Goal: Task Accomplishment & Management: Manage account settings

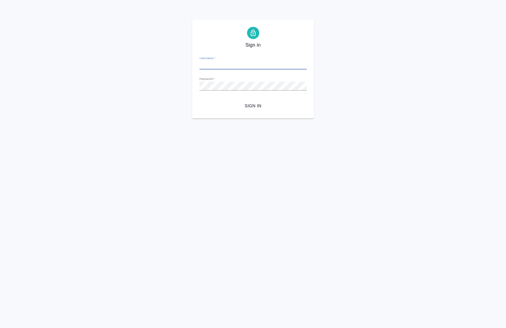
type input "a.chernova@awatera.com"
click at [258, 111] on button "Sign in" at bounding box center [252, 105] width 107 height 11
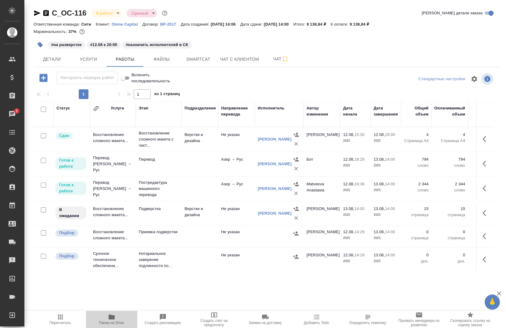
click at [112, 322] on span "Папка на Drive" at bounding box center [111, 323] width 25 height 4
click at [483, 142] on icon "button" at bounding box center [486, 138] width 7 height 7
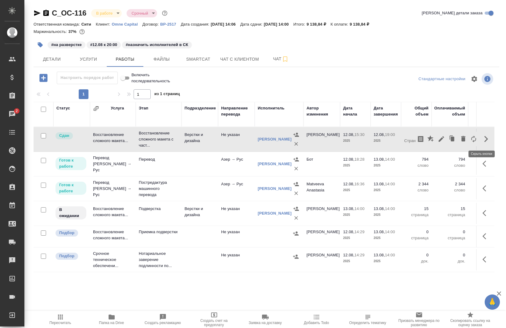
click at [483, 142] on icon "button" at bounding box center [486, 138] width 7 height 7
click at [184, 58] on span "Smartcat" at bounding box center [198, 60] width 29 height 8
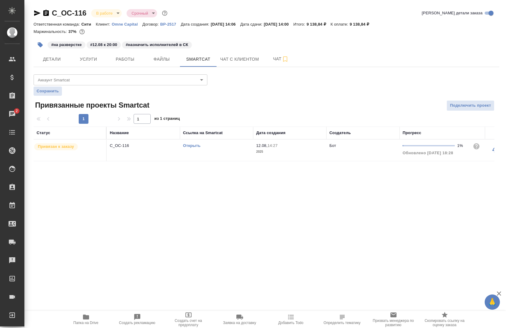
scroll to position [0, 39]
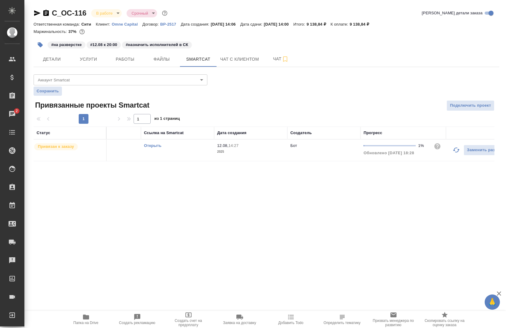
click at [453, 149] on icon "button" at bounding box center [456, 149] width 7 height 7
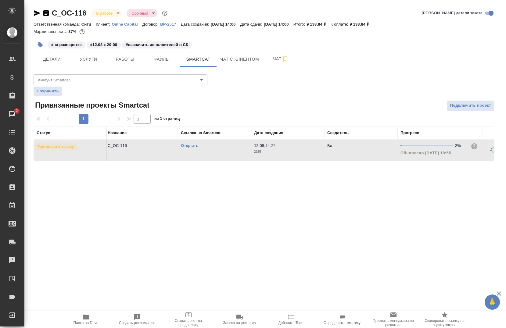
scroll to position [0, 0]
click at [120, 63] on span "Работы" at bounding box center [124, 60] width 29 height 8
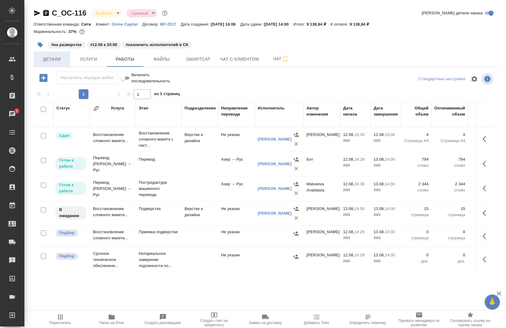
click at [54, 63] on button "Детали" at bounding box center [52, 59] width 37 height 15
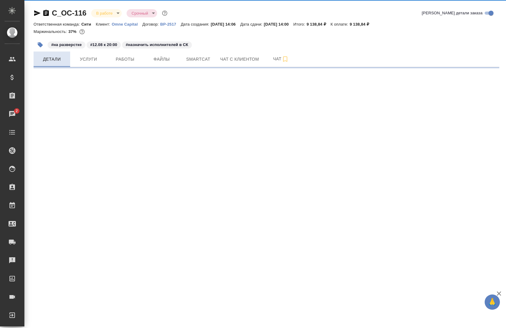
select select "RU"
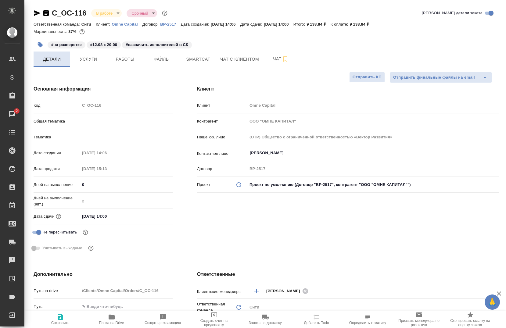
type textarea "x"
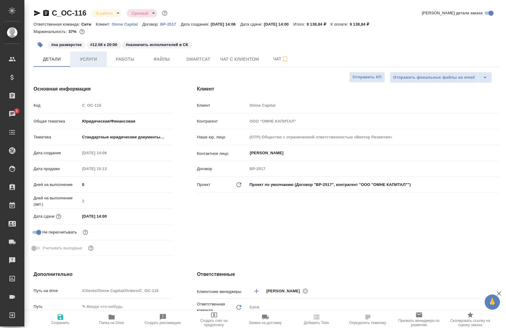
click at [86, 64] on button "Услуги" at bounding box center [88, 59] width 37 height 15
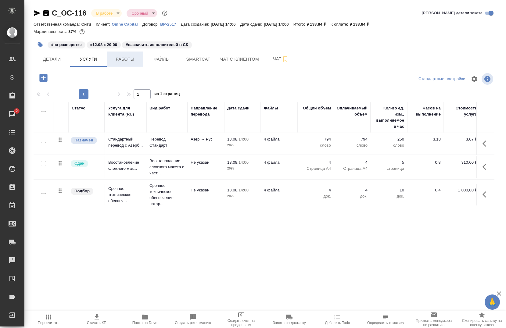
click at [115, 64] on button "Работы" at bounding box center [125, 59] width 37 height 15
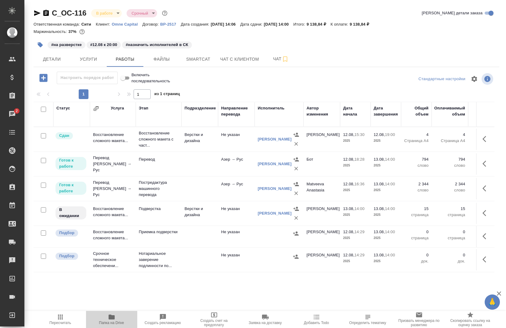
click at [109, 324] on span "Папка на Drive" at bounding box center [111, 323] width 25 height 4
click at [45, 15] on icon "button" at bounding box center [45, 13] width 5 height 6
click at [187, 58] on span "Smartcat" at bounding box center [198, 60] width 29 height 8
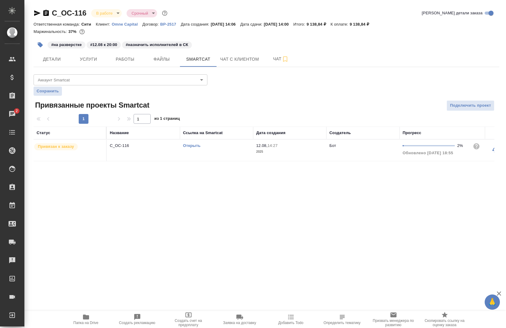
click at [191, 142] on td "Открыть" at bounding box center [216, 150] width 73 height 21
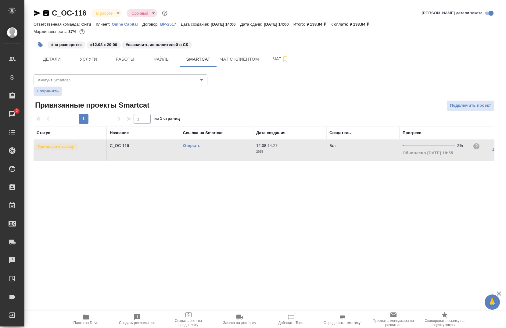
click at [191, 142] on td "Открыть" at bounding box center [216, 150] width 73 height 21
click at [125, 59] on span "Работы" at bounding box center [124, 60] width 29 height 8
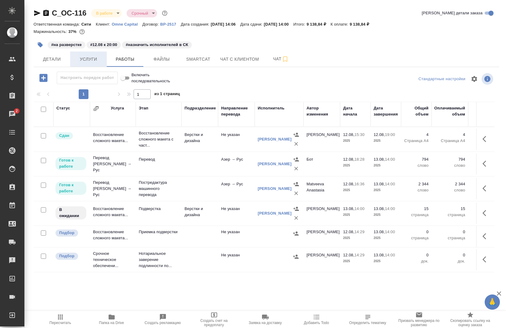
click at [76, 62] on span "Услуги" at bounding box center [88, 60] width 29 height 8
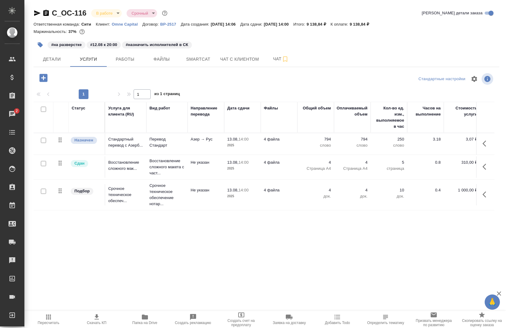
click at [485, 142] on icon "button" at bounding box center [485, 144] width 4 height 6
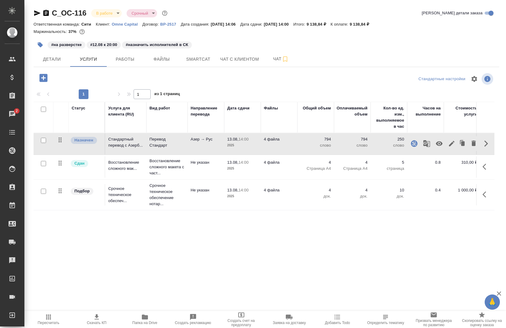
click at [426, 145] on icon "button" at bounding box center [426, 143] width 7 height 7
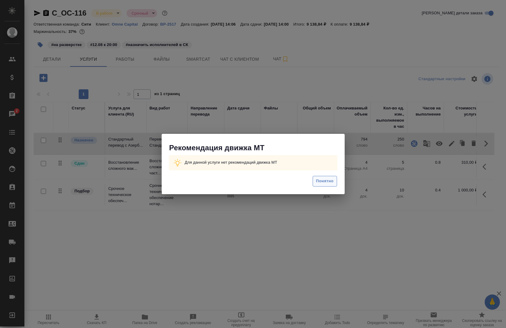
click at [321, 180] on span "Понятно" at bounding box center [324, 181] width 17 height 7
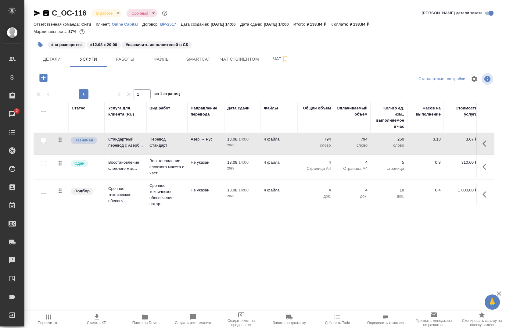
click at [480, 169] on button "button" at bounding box center [486, 167] width 15 height 15
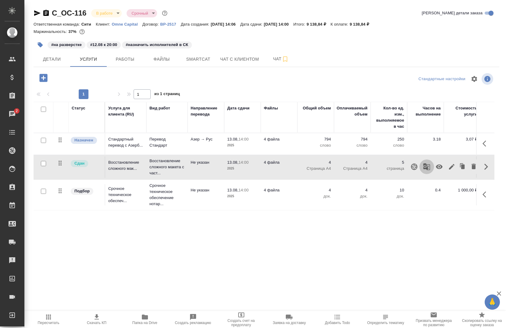
click at [423, 166] on button "button" at bounding box center [426, 167] width 15 height 15
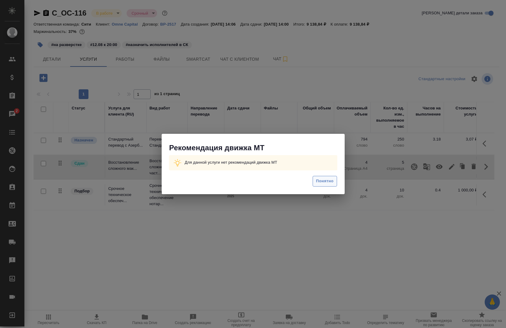
click at [329, 184] on span "Понятно" at bounding box center [324, 181] width 17 height 7
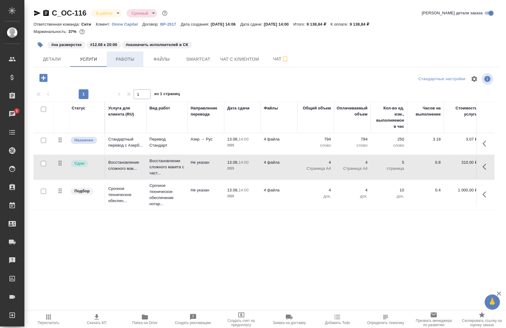
click at [122, 54] on button "Работы" at bounding box center [125, 59] width 37 height 15
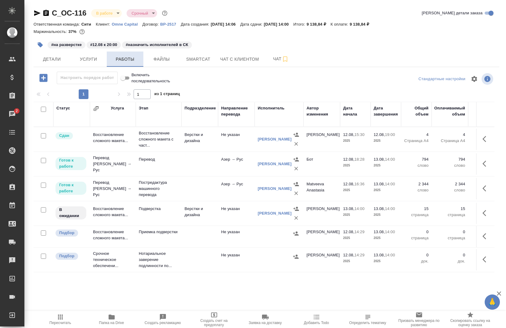
click at [116, 62] on span "Работы" at bounding box center [124, 60] width 29 height 8
click at [484, 164] on icon "button" at bounding box center [486, 163] width 7 height 7
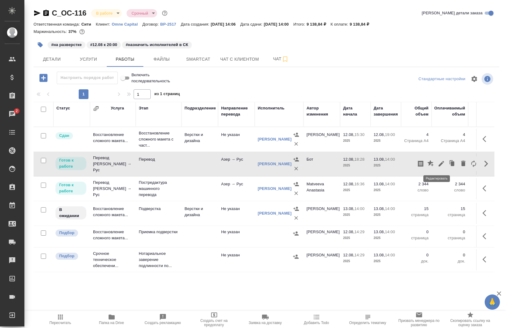
click at [438, 163] on icon "button" at bounding box center [441, 163] width 7 height 7
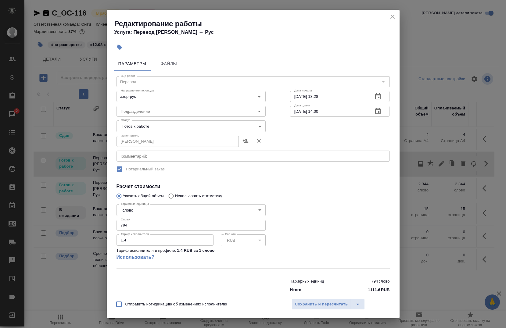
click at [138, 226] on input "794" at bounding box center [191, 225] width 149 height 11
type input "7"
type input "263"
click at [335, 97] on input "12.08.2025 18:28" at bounding box center [329, 96] width 78 height 11
type input "12.08.2025 19:20"
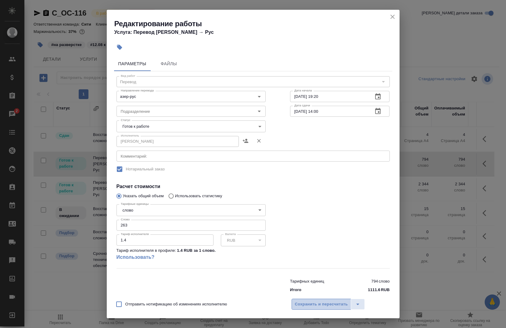
click at [325, 306] on span "Сохранить и пересчитать" at bounding box center [321, 304] width 53 height 7
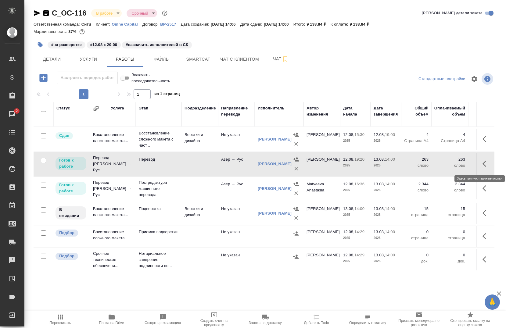
click at [479, 170] on button "button" at bounding box center [486, 163] width 15 height 15
click at [439, 166] on icon "button" at bounding box center [441, 163] width 5 height 5
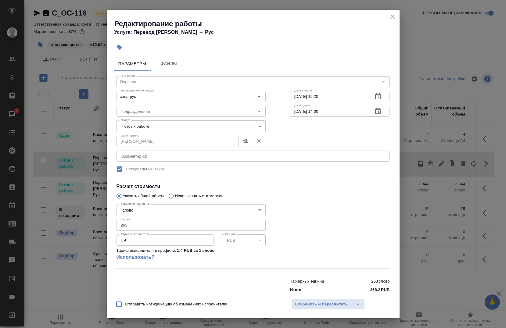
click at [215, 228] on input "263" at bounding box center [191, 225] width 149 height 11
click at [198, 225] on input "263" at bounding box center [191, 225] width 149 height 11
click at [294, 303] on button "Сохранить и пересчитать" at bounding box center [322, 304] width 60 height 11
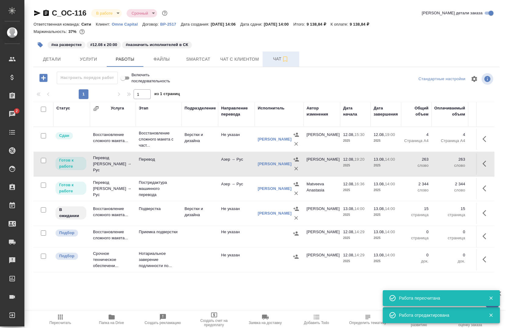
click at [277, 64] on button "Чат" at bounding box center [281, 59] width 37 height 15
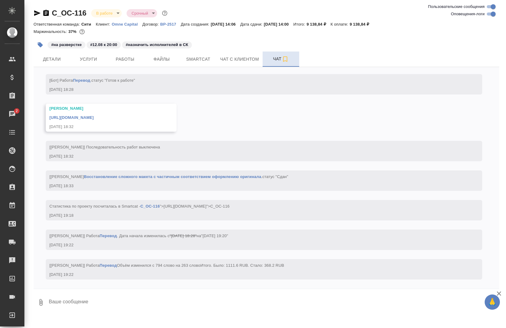
scroll to position [3002, 0]
click at [128, 58] on span "Работы" at bounding box center [124, 60] width 29 height 8
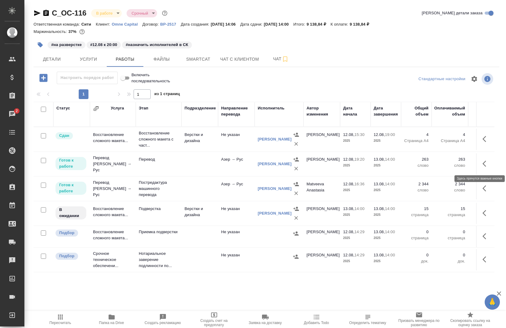
click at [479, 163] on button "button" at bounding box center [486, 163] width 15 height 15
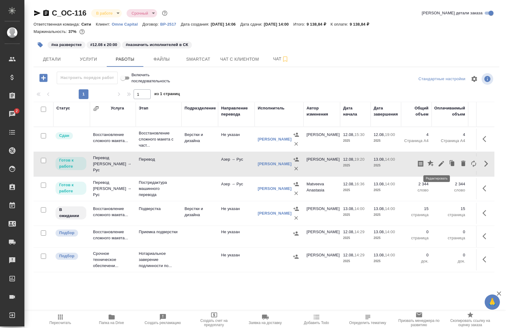
click at [431, 162] on button "button" at bounding box center [431, 163] width 10 height 15
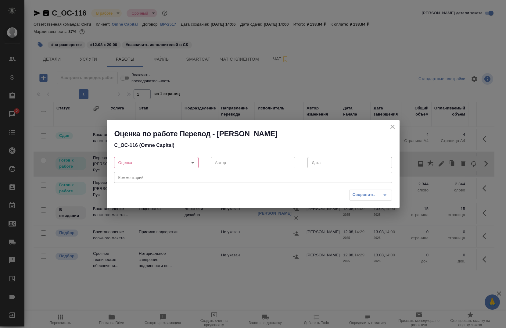
click at [389, 127] on icon "close" at bounding box center [392, 126] width 7 height 7
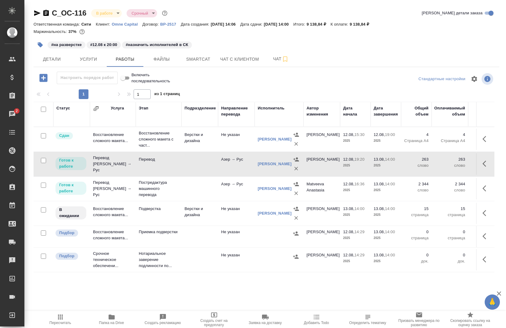
click at [483, 162] on icon "button" at bounding box center [485, 164] width 4 height 6
click at [439, 164] on icon "button" at bounding box center [441, 163] width 5 height 5
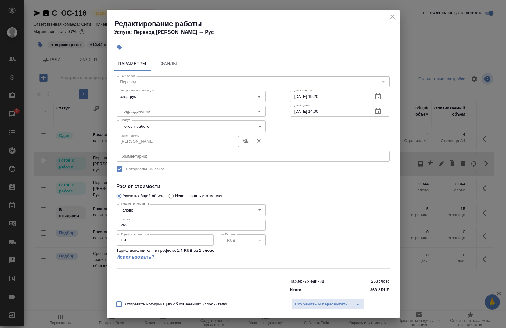
click at [162, 225] on input "263" at bounding box center [191, 225] width 149 height 11
type input "2"
type input "794"
click at [298, 305] on span "Сохранить и пересчитать" at bounding box center [321, 304] width 53 height 7
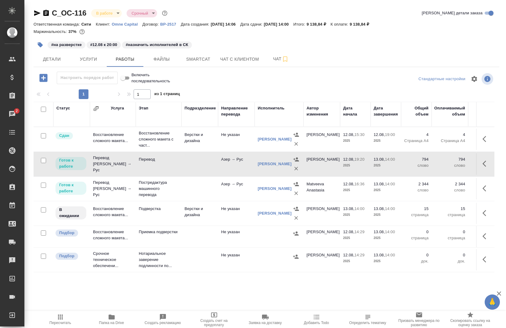
click at [476, 150] on td at bounding box center [485, 139] width 18 height 21
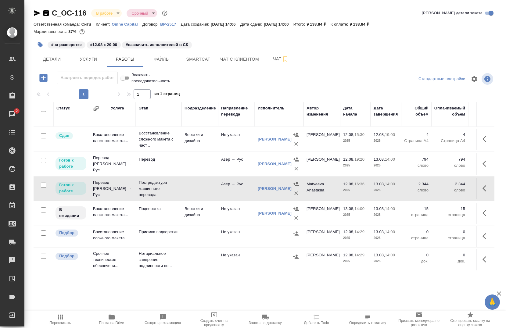
click at [483, 191] on icon "button" at bounding box center [486, 188] width 7 height 7
click at [436, 189] on button "button" at bounding box center [441, 188] width 10 height 15
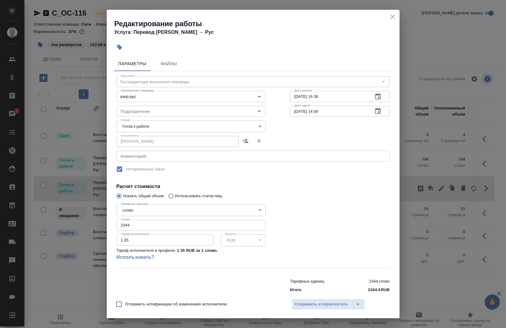
click at [388, 17] on div "Редактирование работы Услуга: Перевод Стандарт Азер → Рус" at bounding box center [253, 25] width 293 height 31
click at [387, 17] on div "Редактирование работы Услуга: Перевод Стандарт Азер → Рус" at bounding box center [253, 25] width 293 height 31
click at [394, 16] on icon "close" at bounding box center [392, 16] width 7 height 7
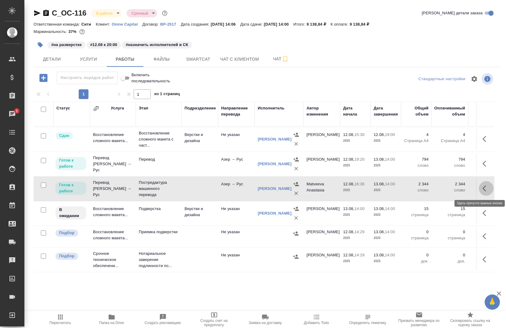
click at [483, 190] on icon "button" at bounding box center [486, 188] width 7 height 7
click at [439, 191] on icon "button" at bounding box center [441, 188] width 5 height 5
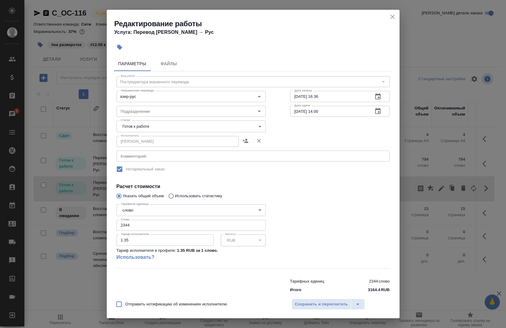
click at [196, 227] on input "2344" at bounding box center [191, 225] width 149 height 11
type input "263"
click at [117, 303] on input "Отправить нотификацию об изменениях исполнителю" at bounding box center [119, 304] width 13 height 13
checkbox input "true"
click at [312, 303] on span "Сохранить и пересчитать" at bounding box center [321, 304] width 53 height 7
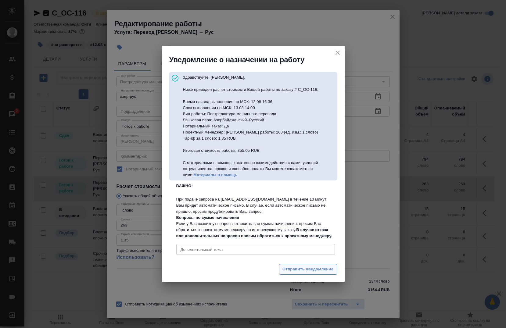
click at [282, 272] on button "Отправить уведомление" at bounding box center [308, 269] width 58 height 11
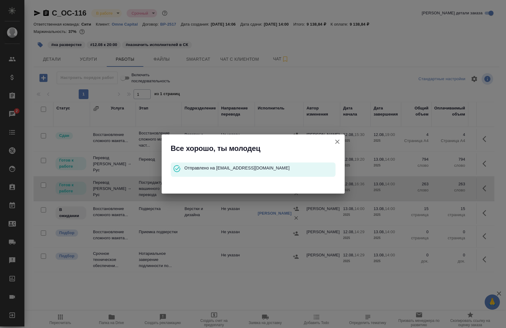
click at [338, 142] on icon "button" at bounding box center [337, 141] width 7 height 7
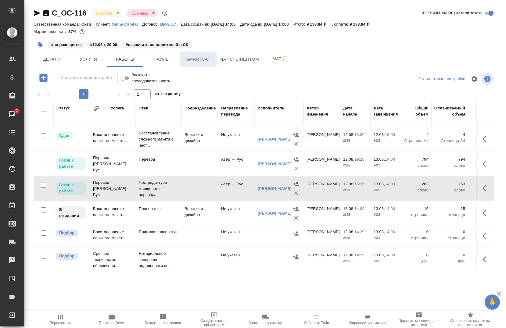
click at [201, 61] on span "Smartcat" at bounding box center [198, 60] width 29 height 8
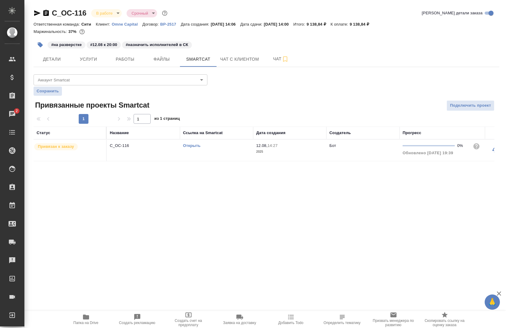
click at [192, 145] on link "Открыть" at bounding box center [191, 145] width 17 height 5
click at [124, 61] on span "Работы" at bounding box center [124, 60] width 29 height 8
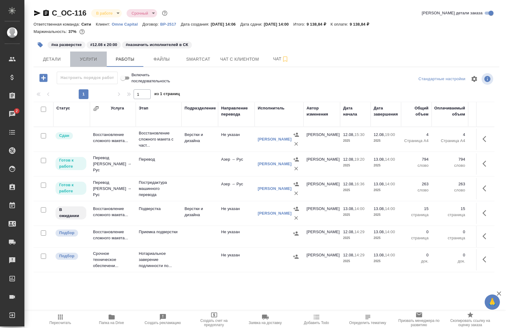
click at [86, 64] on button "Услуги" at bounding box center [88, 59] width 37 height 15
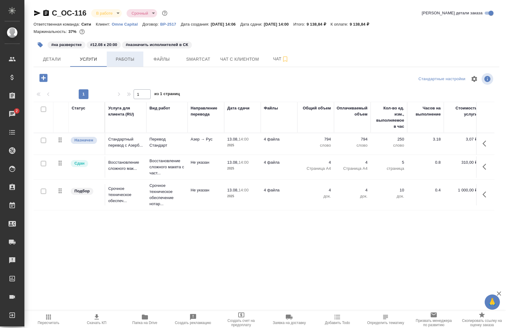
click at [115, 63] on span "Работы" at bounding box center [124, 60] width 29 height 8
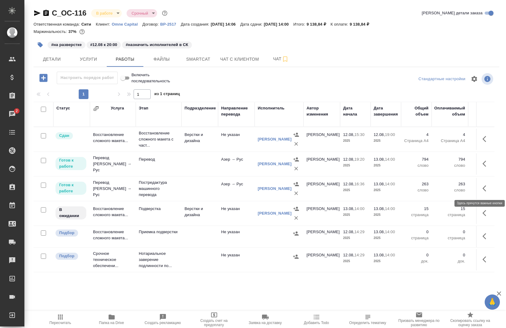
click at [483, 186] on icon "button" at bounding box center [486, 188] width 7 height 7
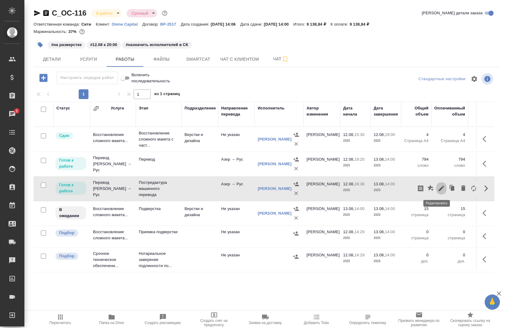
click at [439, 191] on icon "button" at bounding box center [441, 188] width 7 height 7
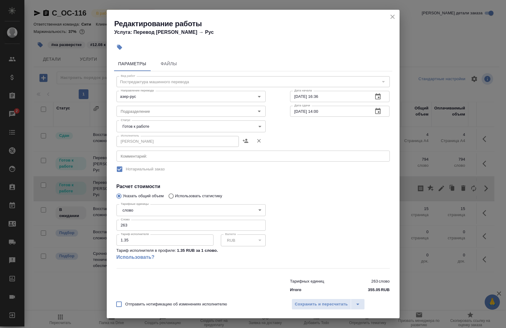
click at [147, 126] on body "🙏 .cls-1 fill:#fff; AWATERA Chernova Anna Клиенты Спецификации Заказы 2 Чаты To…" at bounding box center [253, 164] width 506 height 328
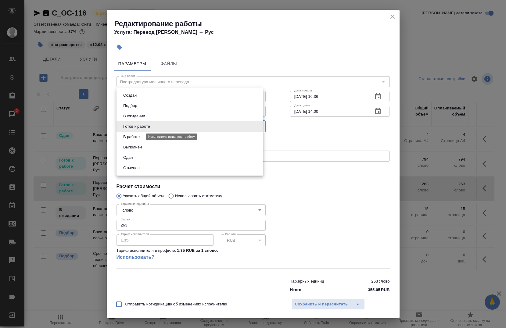
click at [140, 134] on button "В работе" at bounding box center [131, 137] width 20 height 7
type input "inProgress"
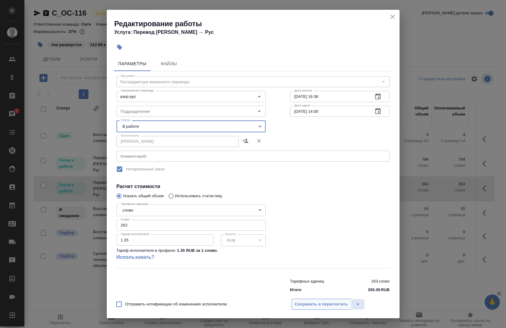
click at [324, 305] on span "Сохранить и пересчитать" at bounding box center [321, 304] width 53 height 7
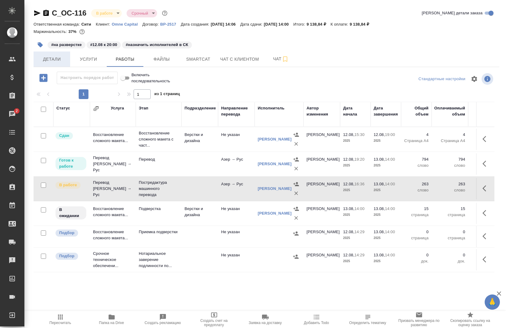
click at [52, 63] on span "Детали" at bounding box center [51, 60] width 29 height 8
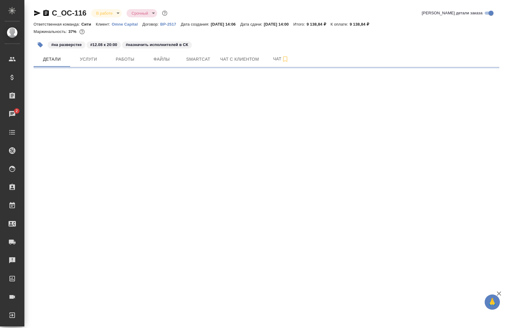
select select "RU"
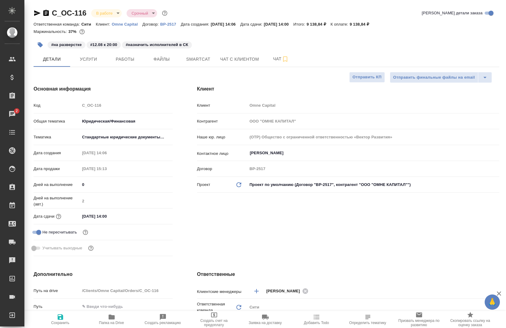
type textarea "x"
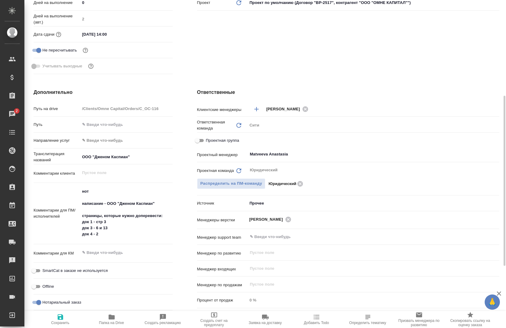
scroll to position [183, 0]
click at [200, 141] on input "Проектная группа" at bounding box center [197, 139] width 22 height 7
checkbox input "true"
type textarea "x"
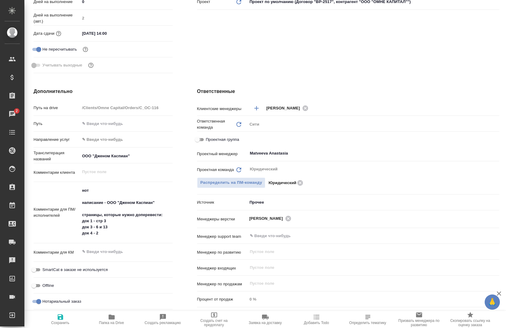
type textarea "x"
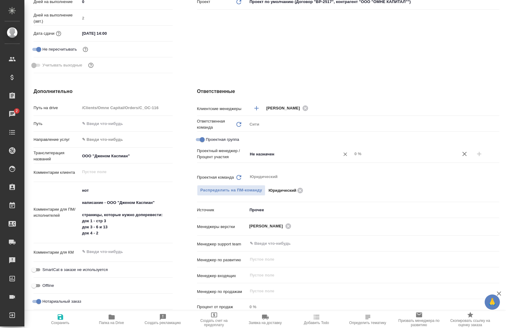
click at [274, 155] on input "Не назначен" at bounding box center [289, 153] width 81 height 7
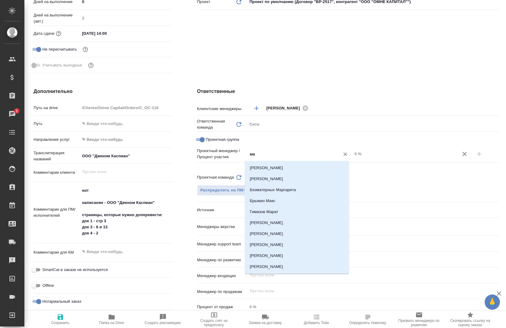
type input "м"
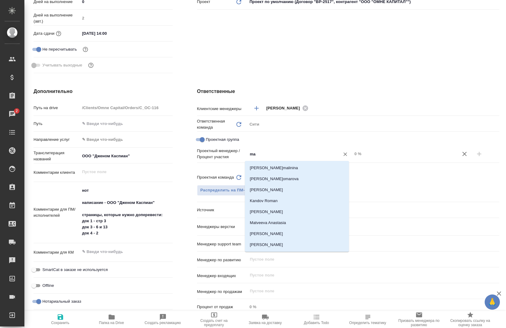
type input "mat"
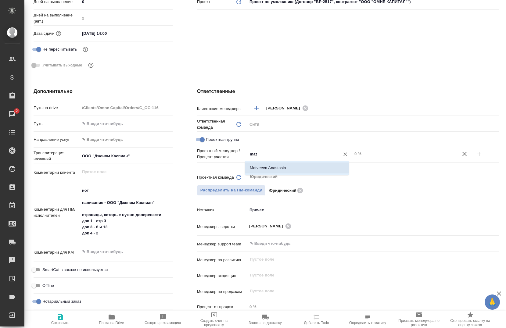
click at [283, 166] on li "Matveeva Anastasia" at bounding box center [297, 168] width 104 height 11
type textarea "x"
click at [353, 156] on input "0 %" at bounding box center [405, 153] width 104 height 9
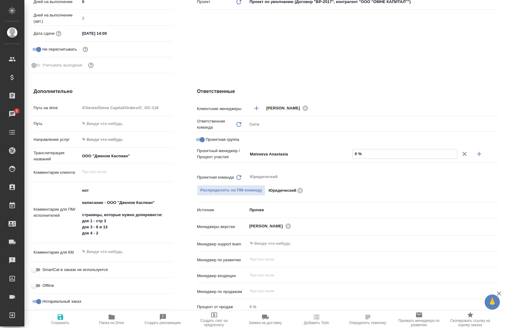
type textarea "x"
type input "60 %"
click at [472, 154] on button "button" at bounding box center [479, 154] width 15 height 15
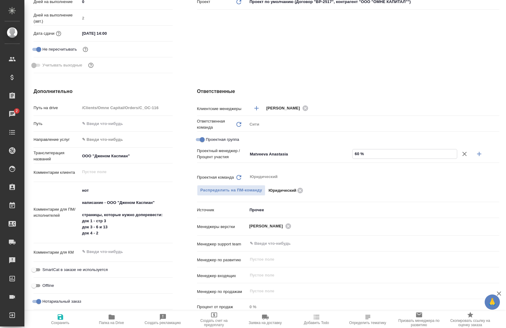
type textarea "x"
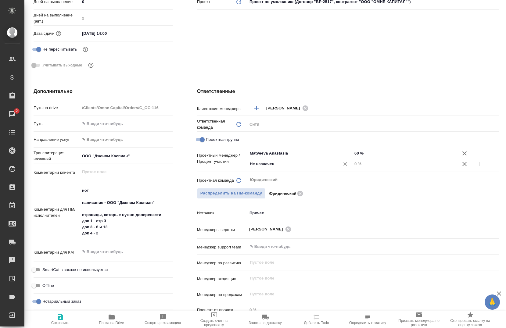
click at [275, 165] on input "Не назначен" at bounding box center [289, 163] width 81 height 7
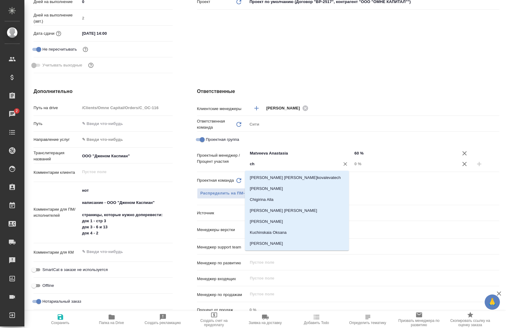
type input "che"
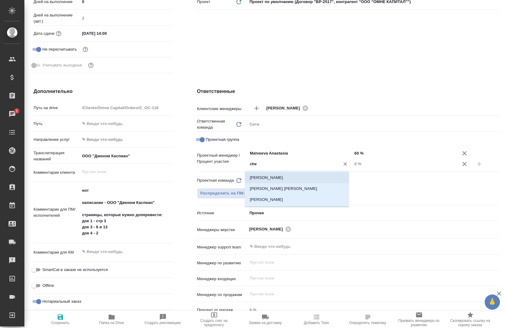
click at [271, 175] on li "[PERSON_NAME]" at bounding box center [297, 177] width 104 height 11
type textarea "x"
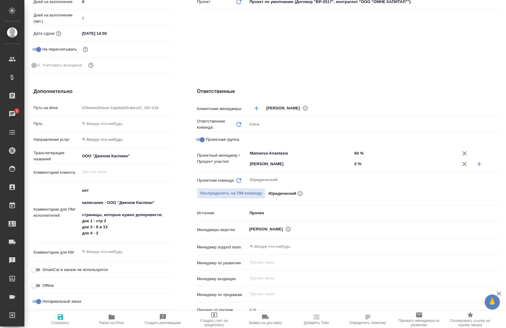
click at [352, 165] on input "0 %" at bounding box center [404, 164] width 105 height 9
type input "40 %"
type textarea "x"
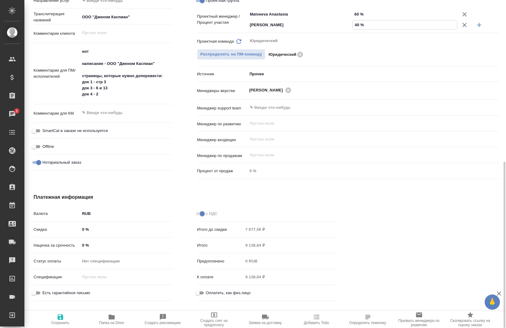
scroll to position [327, 0]
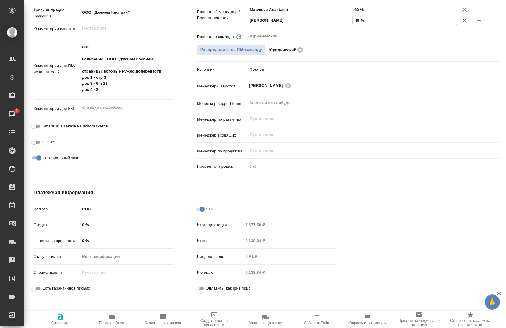
type input "40 %"
click at [65, 323] on span "Сохранить" at bounding box center [60, 323] width 18 height 4
type textarea "x"
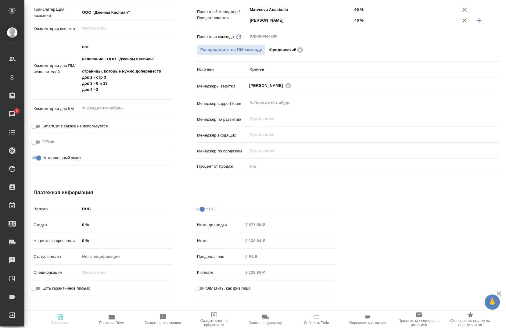
type textarea "x"
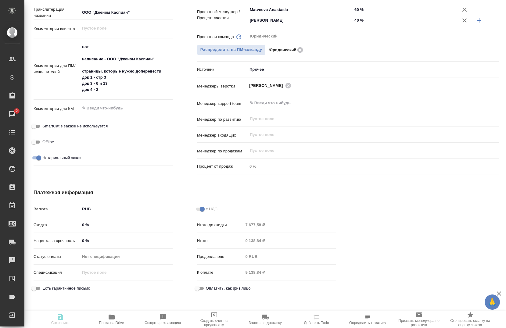
type textarea "x"
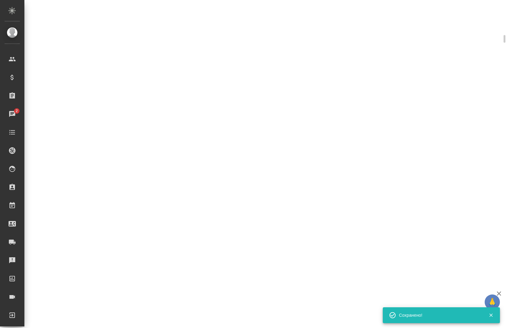
select select "RU"
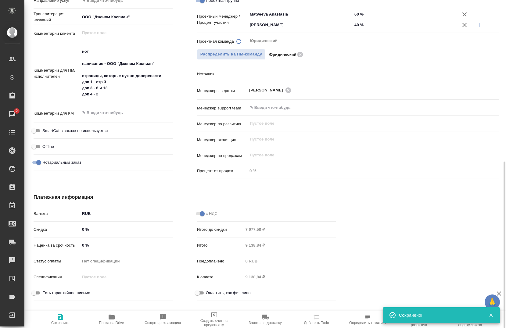
type textarea "x"
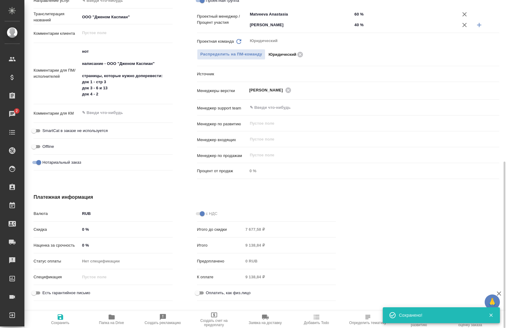
type textarea "x"
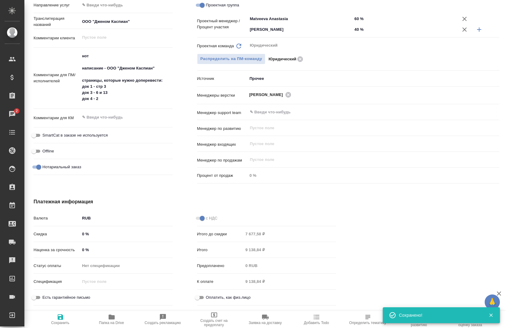
scroll to position [322, 0]
type textarea "x"
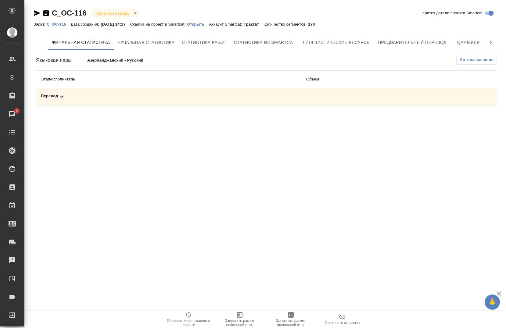
click at [201, 22] on p "Открыть" at bounding box center [198, 24] width 22 height 5
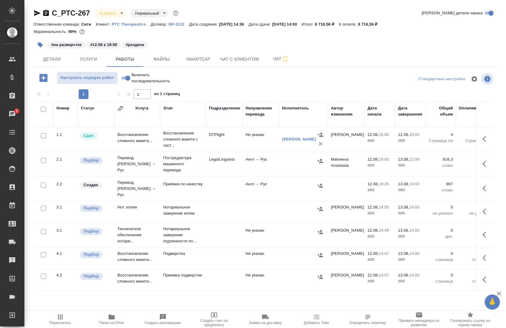
click at [118, 320] on span "Папка на Drive" at bounding box center [112, 320] width 44 height 12
click at [194, 63] on span "Smartcat" at bounding box center [198, 60] width 29 height 8
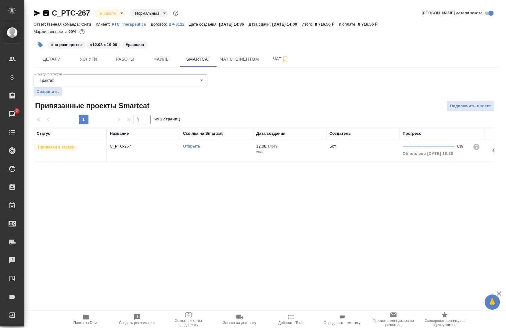
click at [194, 146] on link "Открыть" at bounding box center [191, 146] width 17 height 5
click at [81, 62] on span "Услуги" at bounding box center [88, 60] width 29 height 8
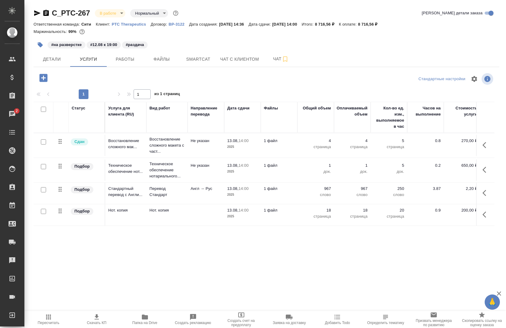
click at [487, 196] on icon "button" at bounding box center [486, 192] width 7 height 7
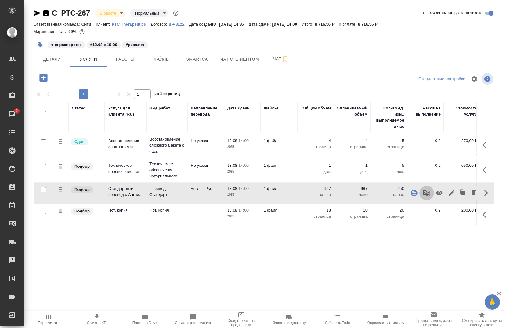
click at [427, 192] on icon "button" at bounding box center [426, 192] width 7 height 7
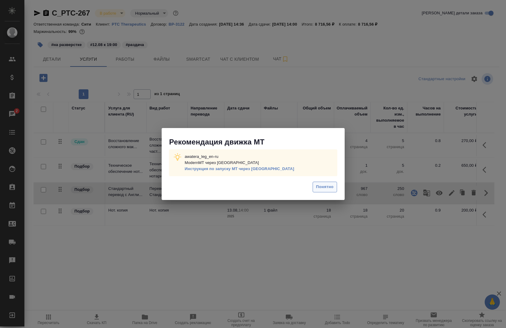
click at [316, 189] on span "Понятно" at bounding box center [324, 187] width 17 height 7
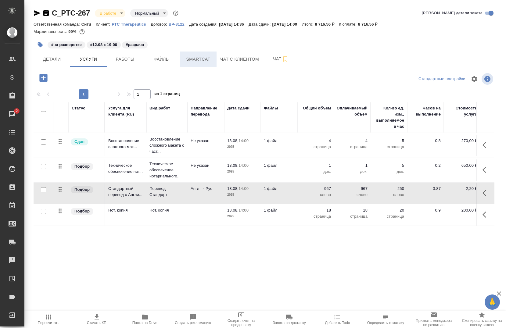
click at [182, 57] on button "Smartcat" at bounding box center [198, 59] width 37 height 15
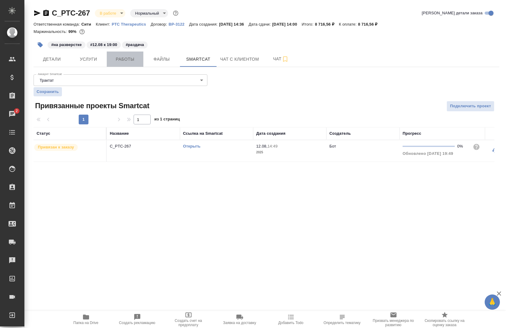
click at [127, 62] on span "Работы" at bounding box center [124, 60] width 29 height 8
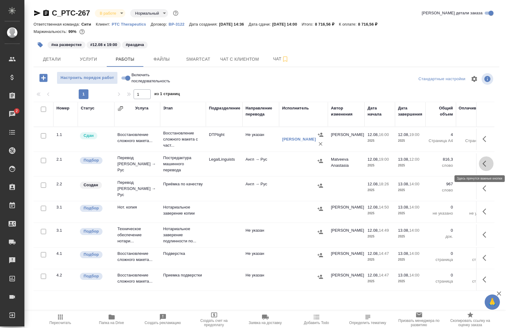
click at [483, 165] on icon "button" at bounding box center [486, 163] width 7 height 7
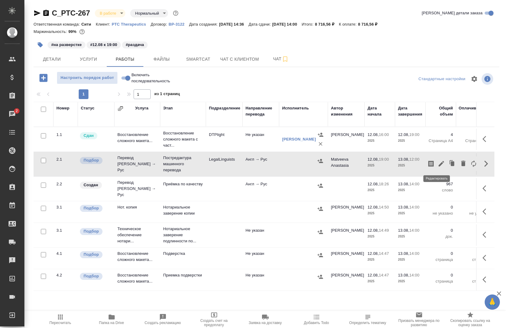
click at [439, 165] on icon "button" at bounding box center [441, 163] width 5 height 5
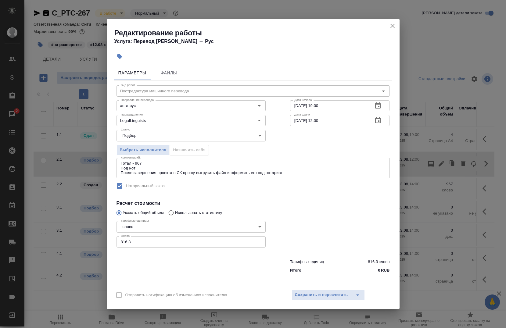
click at [204, 240] on input "816.3" at bounding box center [191, 241] width 149 height 11
type input "8"
type input "465"
click at [183, 123] on input "LegalLinguists" at bounding box center [180, 120] width 125 height 7
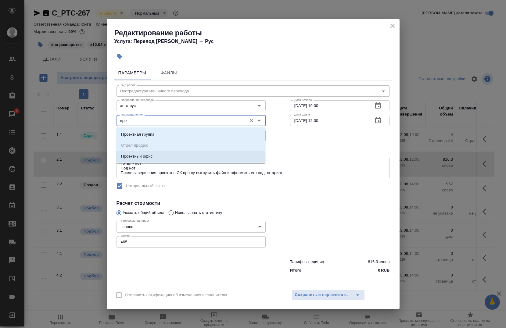
click at [163, 153] on li "Проектный офис" at bounding box center [190, 156] width 149 height 11
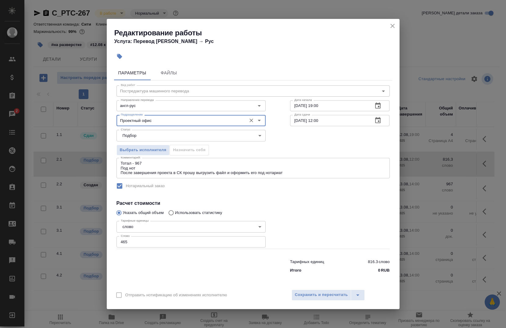
type input "Проектный офис"
click at [318, 107] on input "12.08.2025 19:00" at bounding box center [329, 105] width 78 height 11
type input "12.08.2025 20:00"
click at [318, 119] on input "13.08.2025 12:00" at bounding box center [329, 120] width 78 height 11
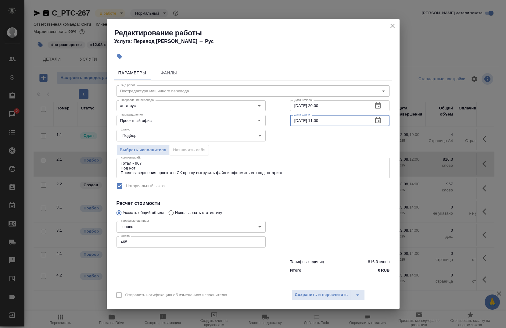
type input "13.08.2025 11:00"
click at [324, 134] on div "Выбрать исполнителя Назначить себя" at bounding box center [253, 149] width 298 height 37
click at [328, 296] on span "Сохранить и пересчитать" at bounding box center [321, 295] width 53 height 7
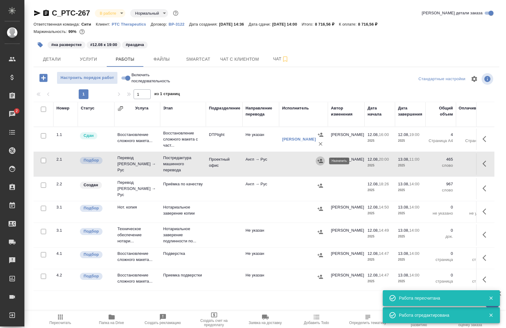
click at [319, 162] on icon "button" at bounding box center [320, 161] width 6 height 6
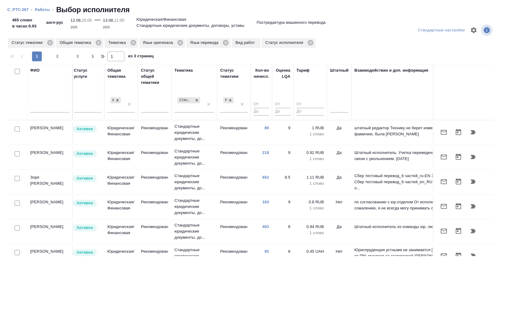
scroll to position [0, 376]
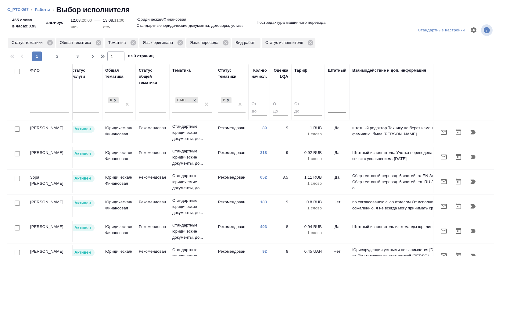
click at [335, 109] on div at bounding box center [337, 106] width 18 height 9
click at [335, 125] on div "Нет" at bounding box center [374, 125] width 92 height 11
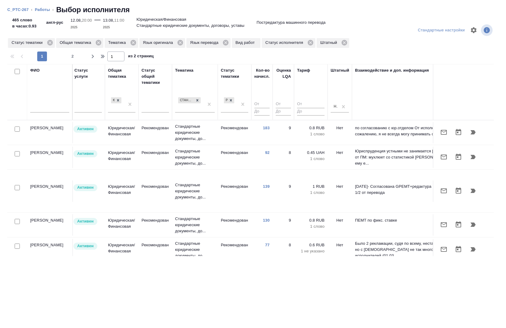
scroll to position [273, 374]
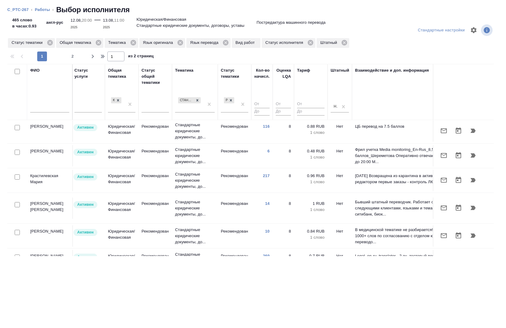
click at [48, 105] on input "text" at bounding box center [49, 109] width 39 height 8
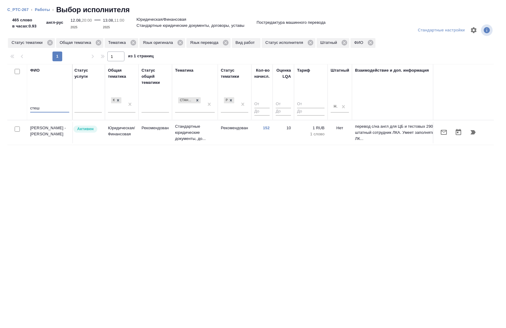
scroll to position [0, 374]
type input "стеш"
click at [16, 128] on input "checkbox" at bounding box center [17, 129] width 5 height 5
checkbox input "true"
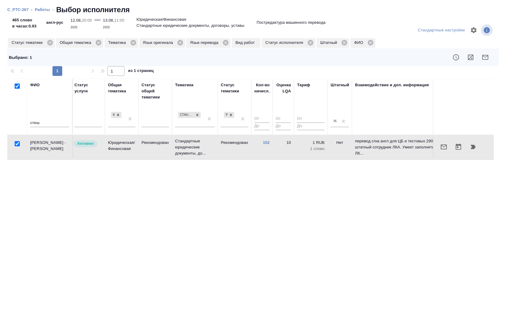
click at [42, 124] on input "стеш" at bounding box center [49, 124] width 39 height 8
type input "с"
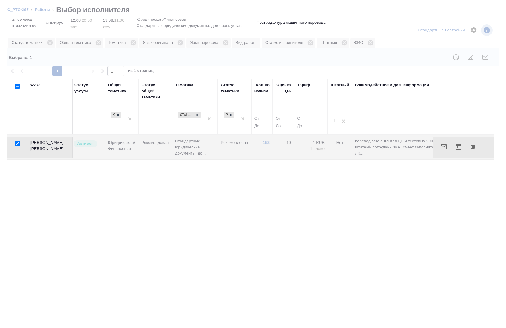
checkbox input "false"
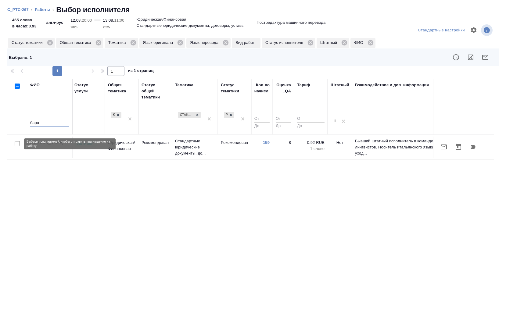
type input "бара"
click at [16, 143] on input "checkbox" at bounding box center [17, 143] width 5 height 5
checkbox input "true"
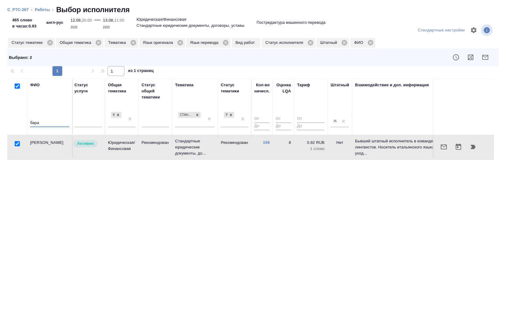
click at [46, 121] on input "бара" at bounding box center [49, 124] width 39 height 8
type input "б"
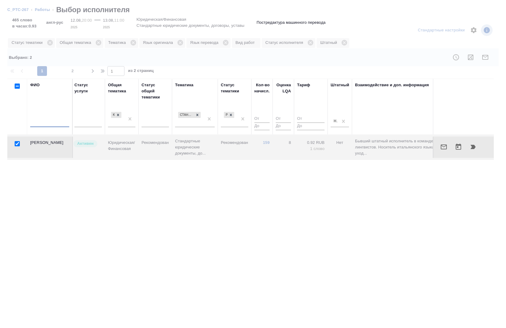
checkbox input "false"
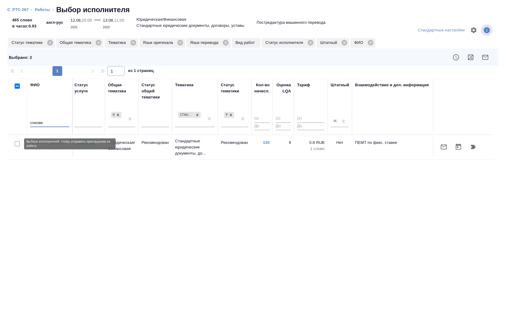
type input "сокове"
click at [16, 145] on input "checkbox" at bounding box center [17, 143] width 5 height 5
checkbox input "true"
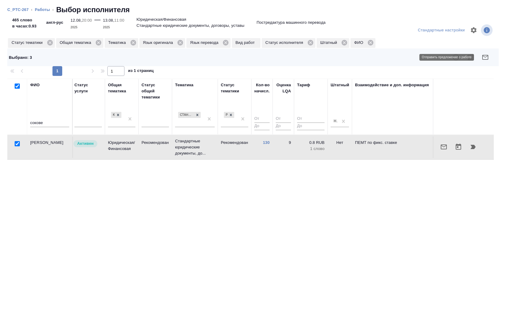
click at [484, 59] on icon "button" at bounding box center [485, 57] width 6 height 5
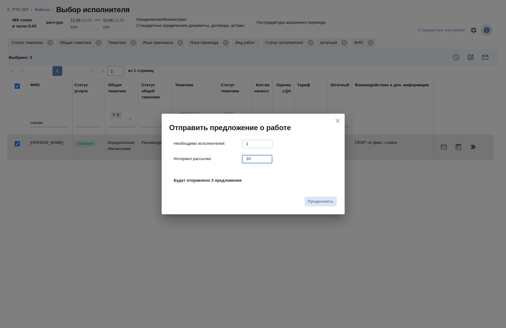
click at [255, 159] on input "10" at bounding box center [257, 159] width 31 height 8
type input "0"
click at [310, 204] on span "Продолжить" at bounding box center [321, 201] width 26 height 7
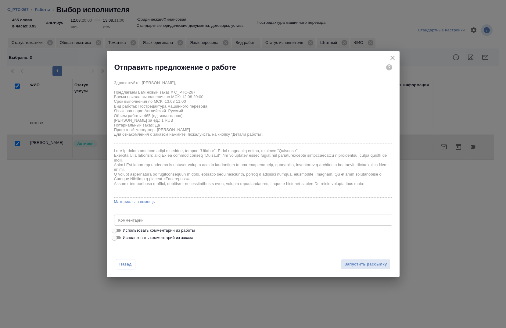
click at [156, 229] on span "Использовать комментарий из работы" at bounding box center [159, 231] width 72 height 6
click at [125, 229] on input "Использовать комментарий из работы" at bounding box center [114, 230] width 22 height 7
checkbox input "true"
type textarea "Тотал - 967 Под нот После завершения проекта в СК прошу выгрузить файл и оформи…"
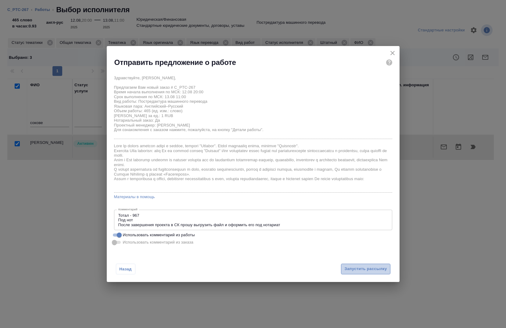
click at [352, 272] on span "Запустить рассылку" at bounding box center [365, 269] width 42 height 7
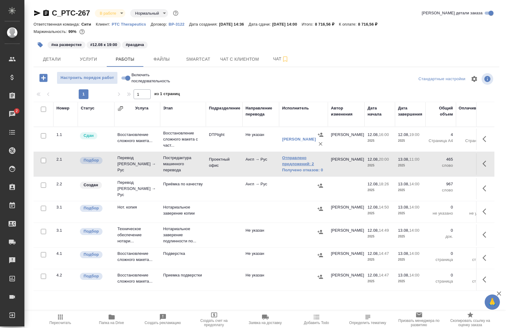
click at [302, 163] on link "Отправлено предложений: 2" at bounding box center [303, 161] width 43 height 12
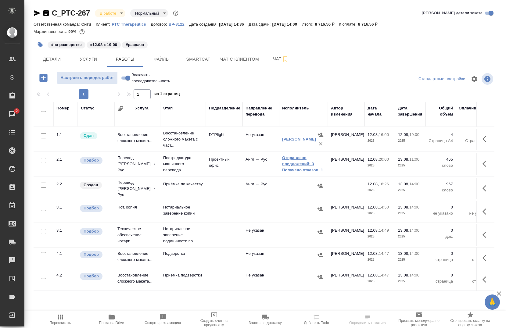
click at [288, 162] on link "Отправлено предложений: 3" at bounding box center [303, 161] width 43 height 12
click at [287, 161] on link "Отправлено предложений: 3" at bounding box center [303, 161] width 43 height 12
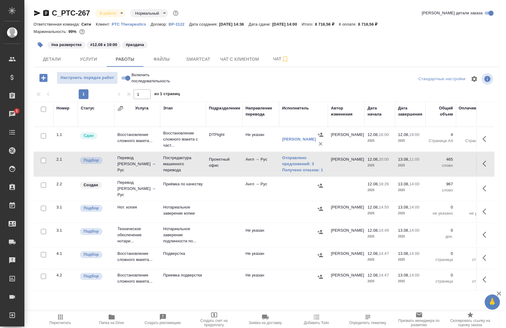
click at [479, 163] on button "button" at bounding box center [486, 163] width 15 height 15
click at [438, 163] on icon "button" at bounding box center [441, 163] width 7 height 7
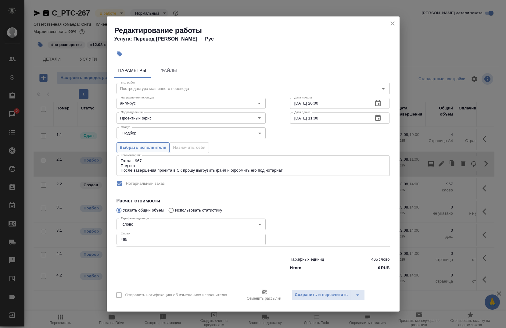
click at [155, 149] on span "Выбрать исполнителя" at bounding box center [143, 147] width 47 height 7
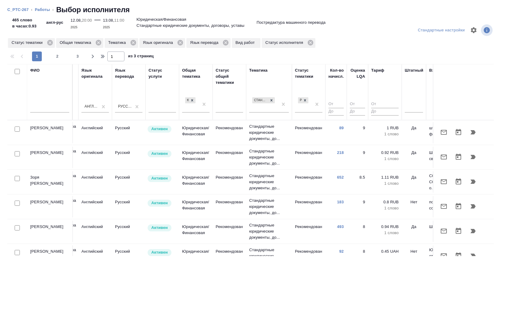
scroll to position [0, 314]
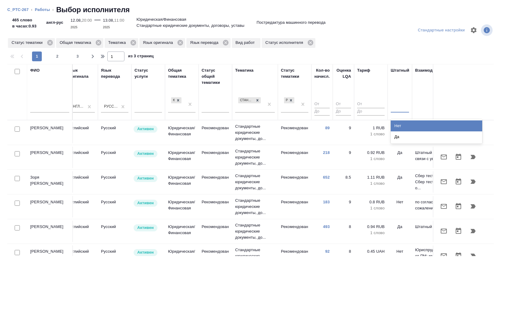
click at [401, 107] on div at bounding box center [400, 106] width 18 height 9
type input "нет"
click at [406, 122] on div "Нет" at bounding box center [437, 125] width 92 height 11
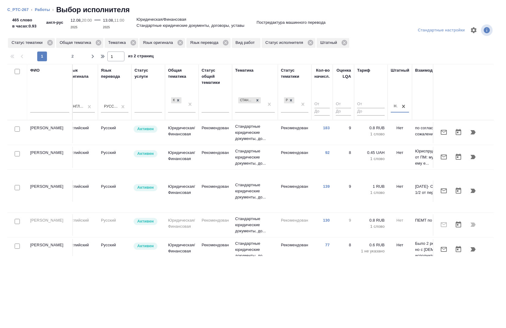
click at [15, 128] on input "checkbox" at bounding box center [17, 129] width 5 height 5
checkbox input "true"
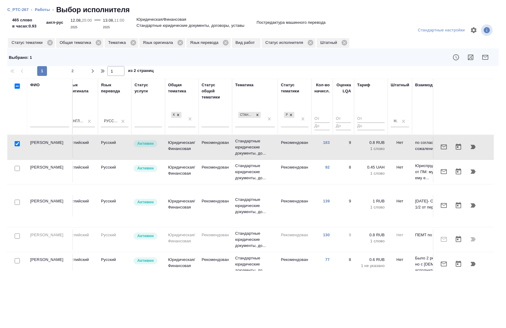
click at [14, 148] on div at bounding box center [17, 144] width 14 height 9
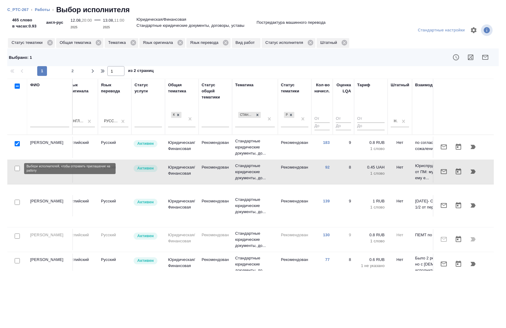
click at [16, 169] on input "checkbox" at bounding box center [17, 168] width 5 height 5
checkbox input "true"
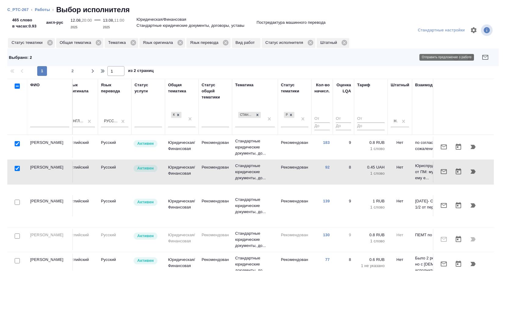
click at [482, 59] on icon "button" at bounding box center [485, 57] width 7 height 7
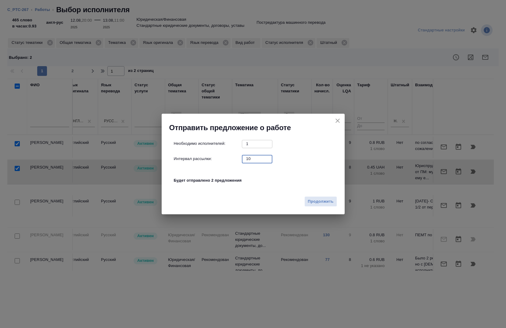
click at [248, 159] on input "10" at bounding box center [257, 159] width 31 height 8
type input "0"
click at [325, 203] on span "Продолжить" at bounding box center [321, 201] width 26 height 7
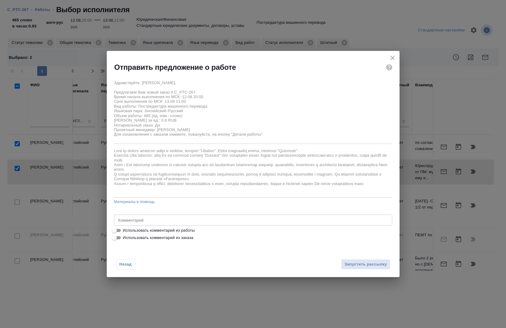
click at [171, 229] on span "Использовать комментарий из работы" at bounding box center [159, 231] width 72 height 6
click at [125, 229] on input "Использовать комментарий из работы" at bounding box center [114, 230] width 22 height 7
checkbox input "true"
type textarea "Тотал - 967 Под нот После завершения проекта в СК прошу выгрузить файл и оформи…"
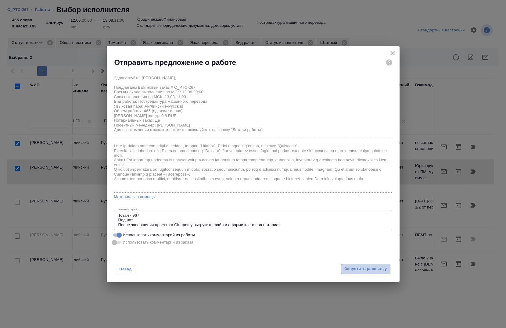
click at [377, 271] on span "Запустить рассылку" at bounding box center [365, 269] width 42 height 7
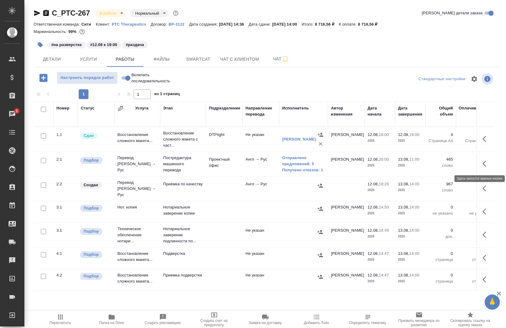
click at [483, 162] on icon "button" at bounding box center [486, 163] width 7 height 7
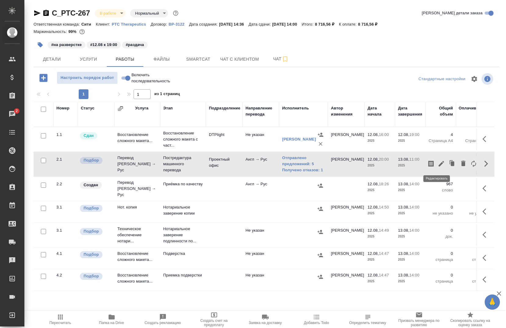
click at [438, 165] on icon "button" at bounding box center [441, 163] width 7 height 7
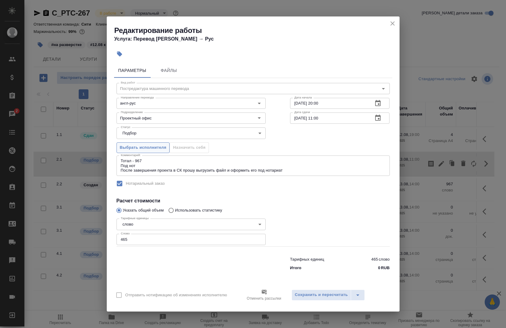
click at [157, 148] on span "Выбрать исполнителя" at bounding box center [143, 147] width 47 height 7
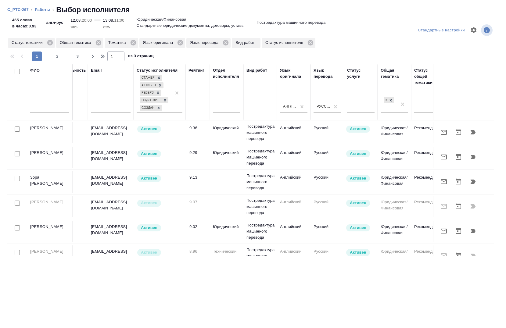
scroll to position [0, 404]
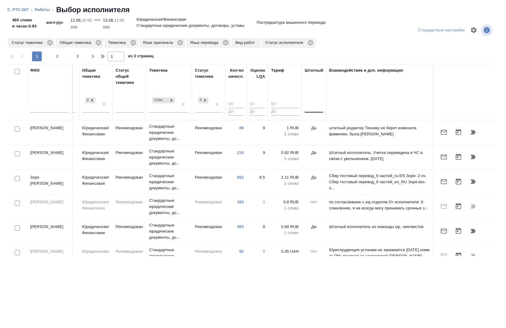
click at [308, 109] on div at bounding box center [308, 106] width 1 height 5
click at [311, 125] on div "Нет" at bounding box center [351, 125] width 92 height 11
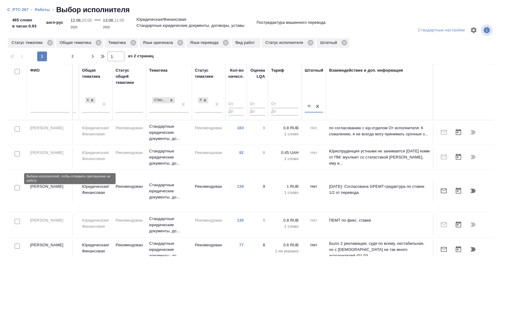
click at [16, 185] on input "checkbox" at bounding box center [17, 187] width 5 height 5
checkbox input "true"
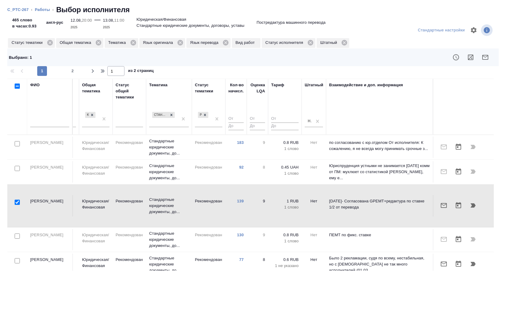
scroll to position [486, 404]
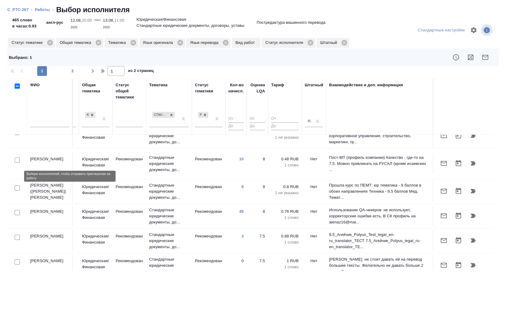
click at [16, 210] on input "checkbox" at bounding box center [17, 212] width 5 height 5
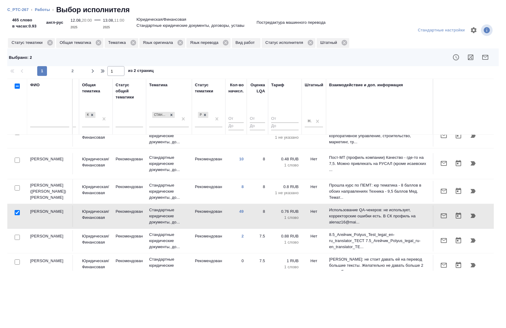
click at [16, 210] on input "checkbox" at bounding box center [17, 212] width 5 height 5
checkbox input "true"
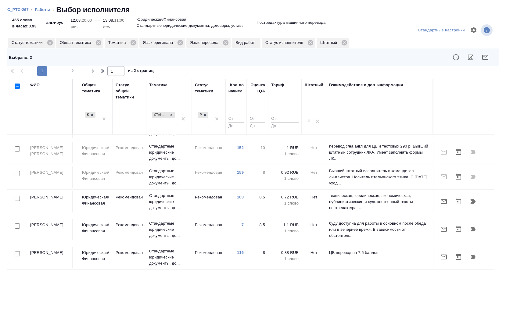
scroll to position [0, 404]
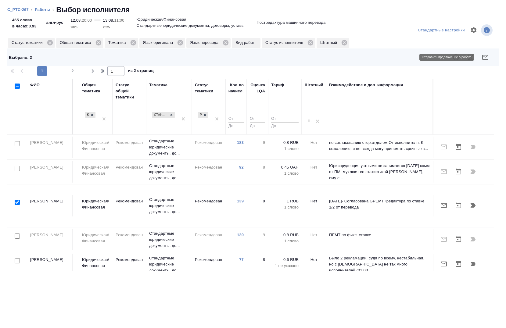
click at [482, 56] on icon "button" at bounding box center [485, 57] width 7 height 7
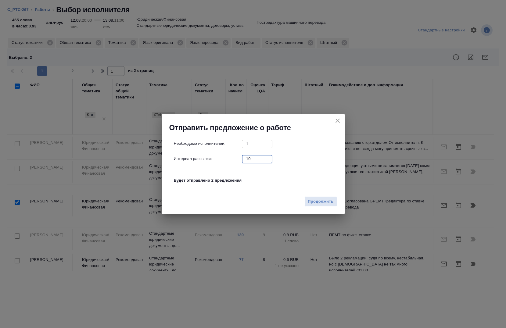
click at [246, 160] on input "10" at bounding box center [257, 159] width 31 height 8
type input "0"
click at [315, 202] on span "Продолжить" at bounding box center [321, 201] width 26 height 7
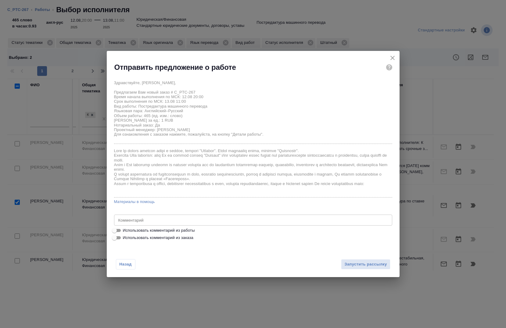
click at [139, 229] on span "Использовать комментарий из работы" at bounding box center [159, 231] width 72 height 6
click at [125, 229] on input "Использовать комментарий из работы" at bounding box center [114, 230] width 22 height 7
checkbox input "true"
type textarea "Тотал - 967 Под нот После завершения проекта в СК прошу выгрузить файл и оформи…"
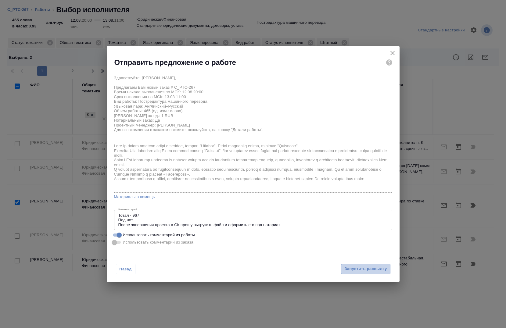
click at [371, 269] on span "Запустить рассылку" at bounding box center [365, 269] width 42 height 7
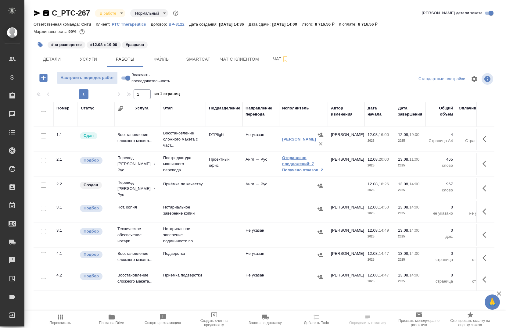
click at [294, 161] on link "Отправлено предложений: 7" at bounding box center [303, 161] width 43 height 12
click at [40, 61] on span "Детали" at bounding box center [51, 60] width 29 height 8
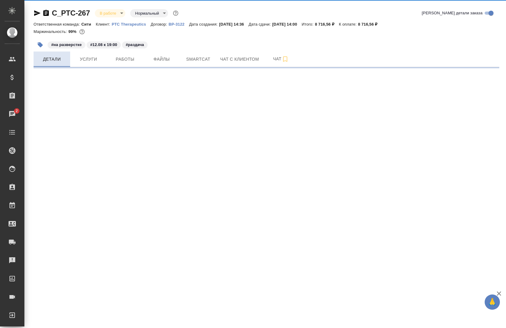
select select "RU"
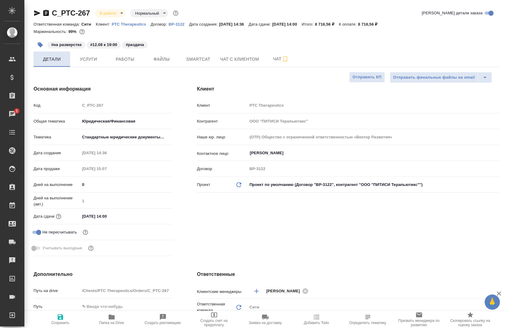
type textarea "x"
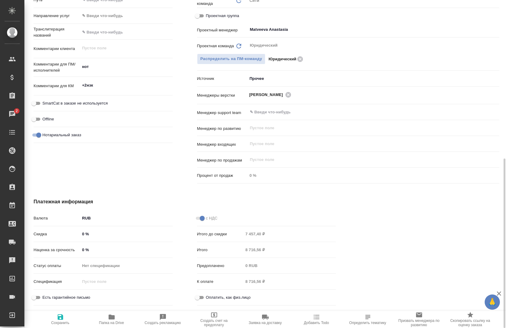
scroll to position [316, 0]
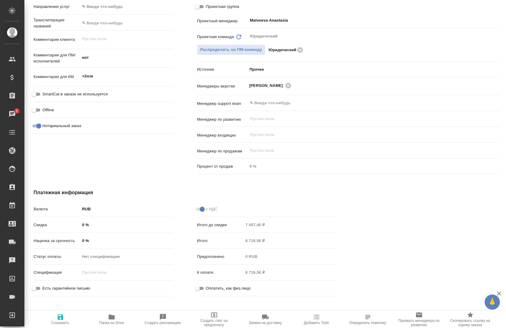
click at [214, 7] on span "Проектная группа" at bounding box center [222, 7] width 33 height 6
click at [208, 7] on input "Проектная группа" at bounding box center [197, 6] width 22 height 7
checkbox input "true"
type textarea "x"
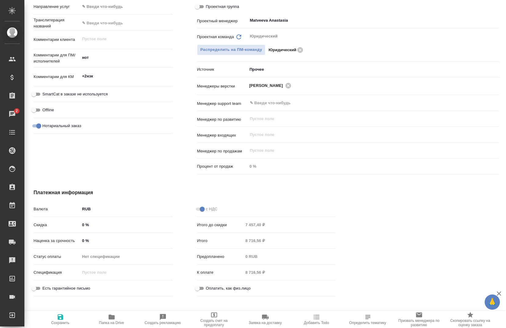
type textarea "x"
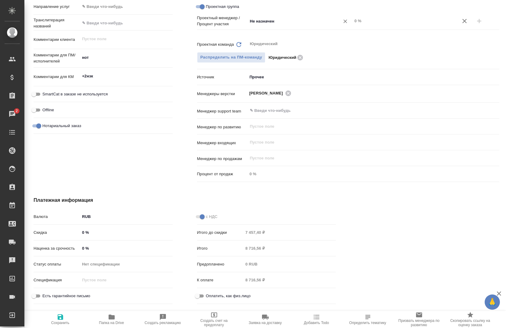
click at [279, 27] on div "Не назначен ​" at bounding box center [299, 22] width 105 height 12
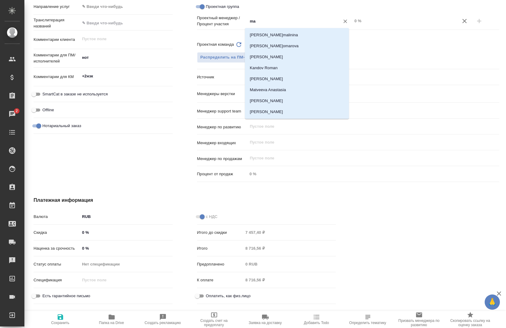
type input "mat"
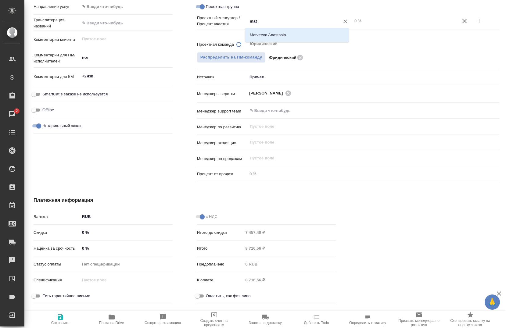
click at [291, 31] on li "Matveeva Anastasia" at bounding box center [297, 35] width 104 height 11
type textarea "x"
click at [326, 20] on input "Matveeva Anastasia" at bounding box center [289, 20] width 81 height 7
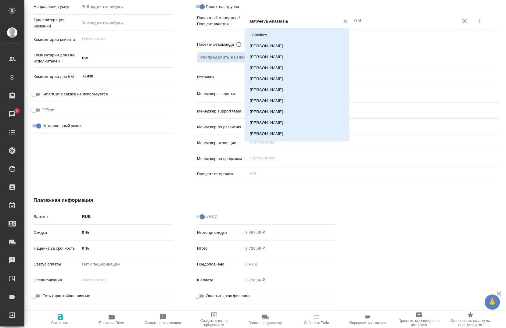
click at [355, 20] on input "0 %" at bounding box center [404, 20] width 105 height 9
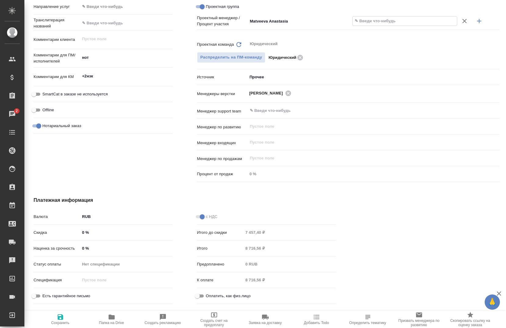
type textarea "x"
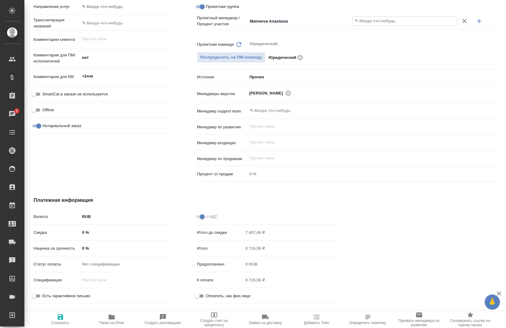
type textarea "x"
type input "60 %"
type textarea "x"
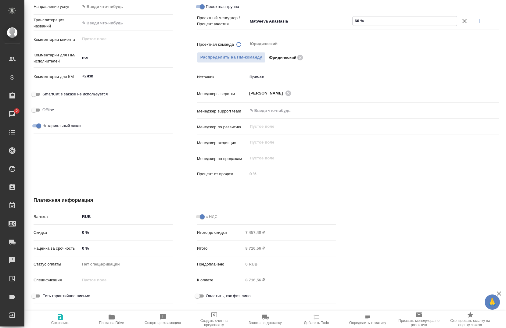
click at [364, 25] on input "60 %" at bounding box center [405, 20] width 104 height 9
type input "60 %"
click at [376, 38] on div "Проектный менеджер / Процент участия Matveeva Anastasia ​ 60 %" at bounding box center [348, 26] width 302 height 23
click at [478, 22] on icon "button" at bounding box center [479, 20] width 7 height 7
type textarea "x"
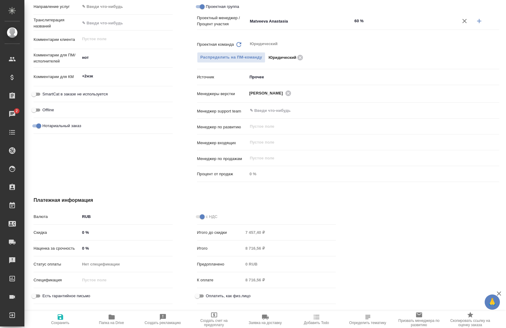
type textarea "x"
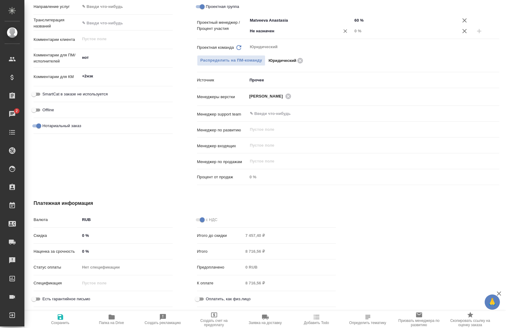
click at [292, 31] on input "Не назначен" at bounding box center [289, 30] width 81 height 7
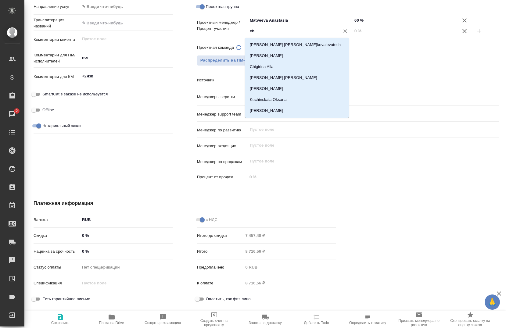
type input "che"
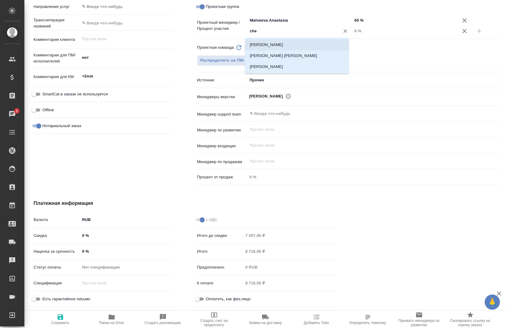
click at [290, 46] on li "[PERSON_NAME]" at bounding box center [297, 44] width 104 height 11
type textarea "x"
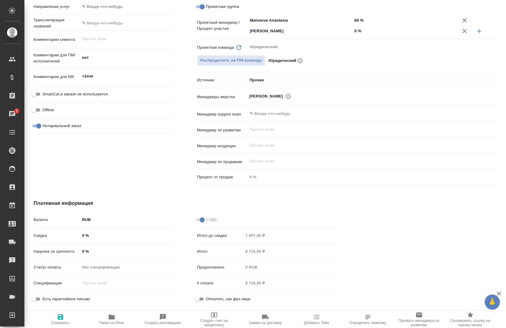
click at [354, 33] on input "0 %" at bounding box center [404, 31] width 105 height 9
type textarea "x"
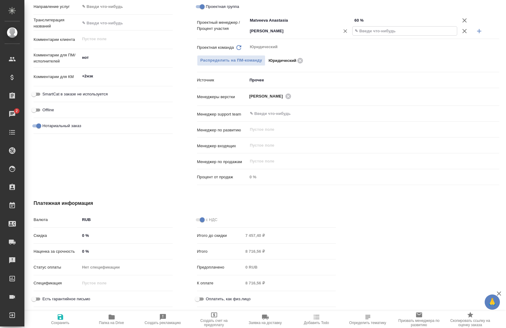
type textarea "x"
type input "40 %"
type textarea "x"
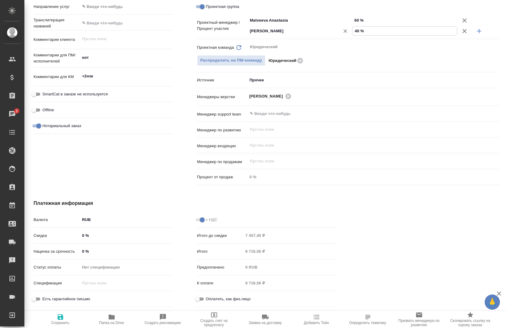
type textarea "x"
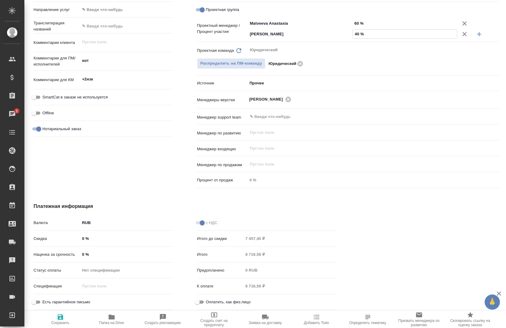
scroll to position [0, 0]
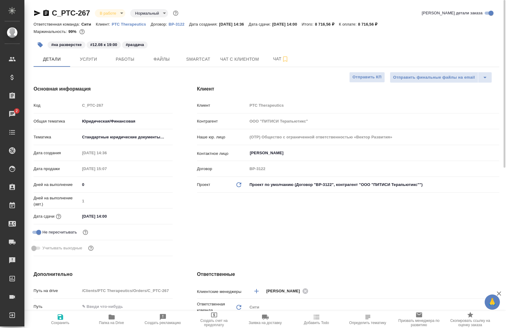
type input "40 %"
click at [55, 321] on span "Сохранить" at bounding box center [60, 320] width 44 height 12
type textarea "x"
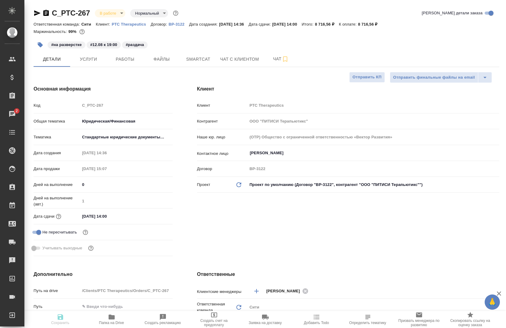
type textarea "x"
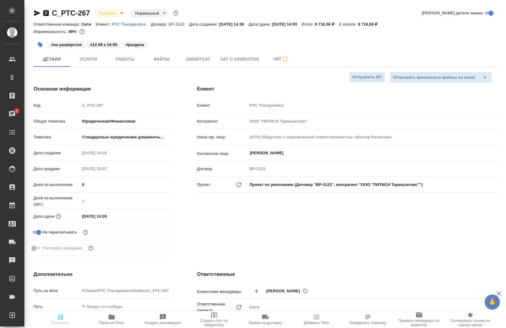
type textarea "x"
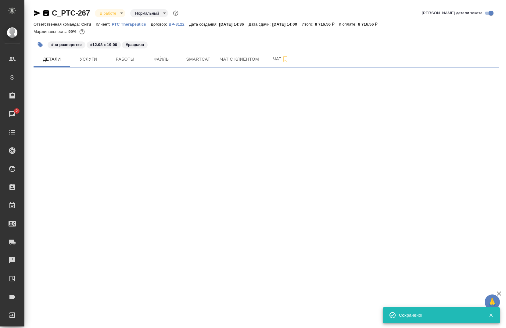
select select "RU"
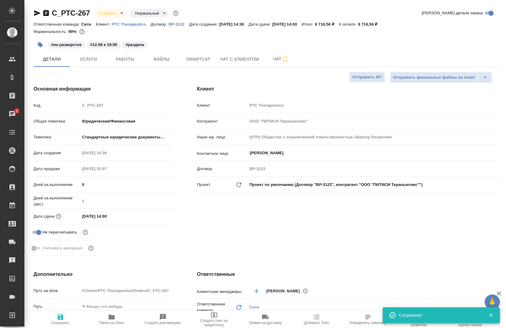
type textarea "x"
click at [135, 62] on span "Работы" at bounding box center [124, 60] width 29 height 8
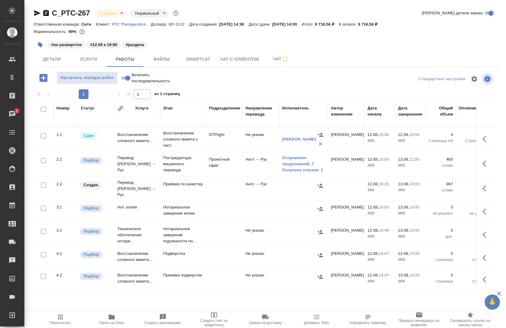
click at [483, 162] on icon "button" at bounding box center [485, 164] width 4 height 6
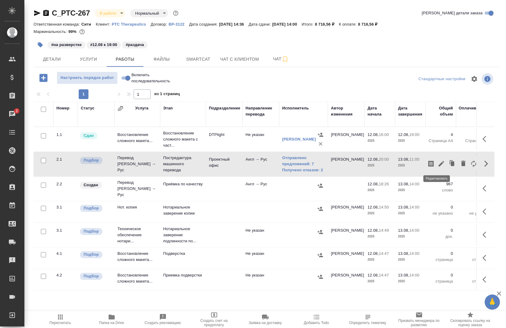
click at [439, 164] on icon "button" at bounding box center [441, 163] width 7 height 7
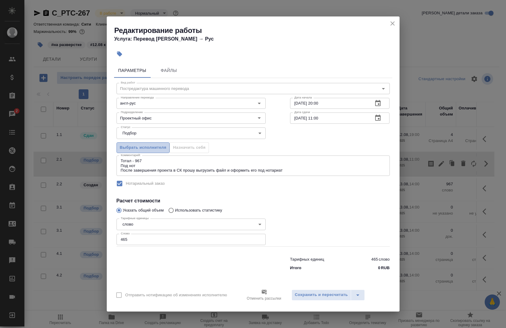
click at [149, 145] on span "Выбрать исполнителя" at bounding box center [143, 147] width 47 height 7
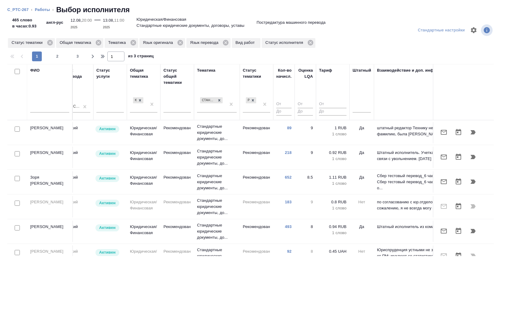
scroll to position [0, 372]
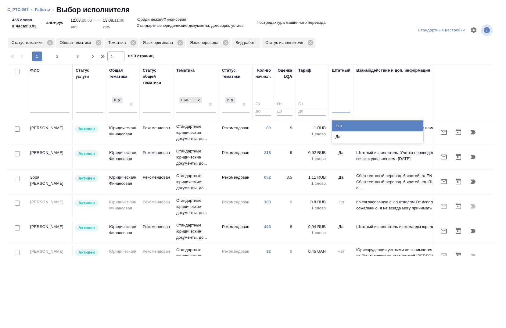
click at [337, 112] on div at bounding box center [341, 107] width 18 height 12
click at [339, 124] on div "Нет" at bounding box center [378, 125] width 92 height 11
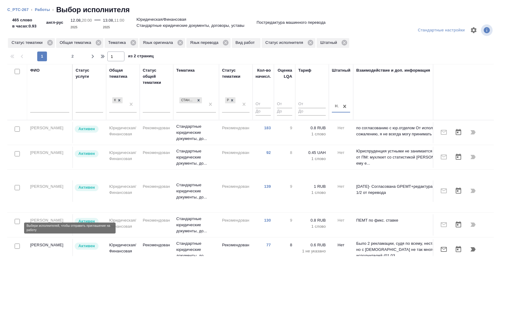
click at [15, 244] on input "checkbox" at bounding box center [17, 246] width 5 height 5
checkbox input "true"
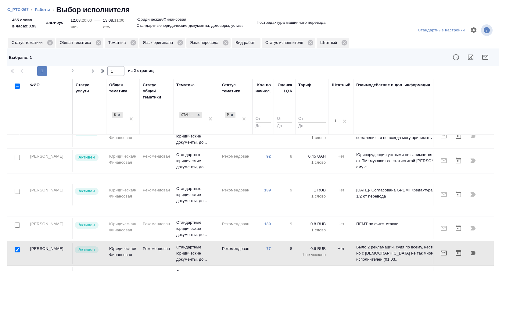
scroll to position [486, 372]
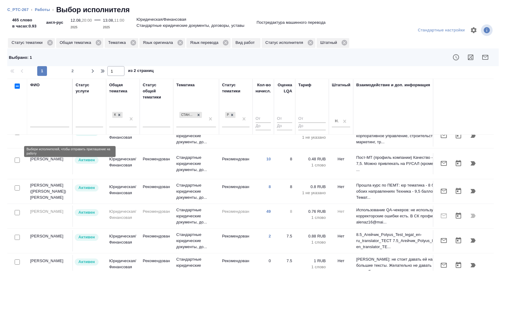
click at [16, 185] on input "checkbox" at bounding box center [17, 187] width 5 height 5
checkbox input "true"
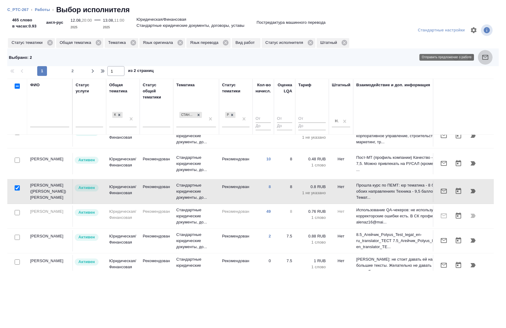
click at [479, 59] on button "button" at bounding box center [485, 57] width 15 height 15
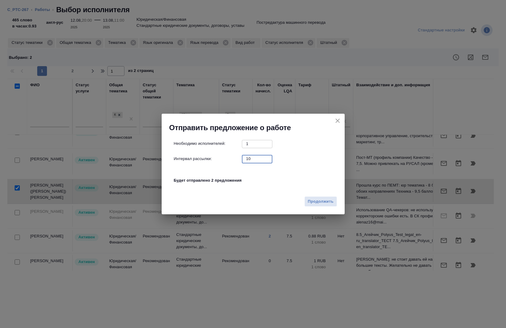
click at [246, 163] on div "Необходимо исполнителей: 1 ​ Интервал рассылки: 10 ​ Будет отправлено 2 предлож…" at bounding box center [255, 165] width 163 height 51
type input "0"
click at [328, 203] on span "Продолжить" at bounding box center [321, 201] width 26 height 7
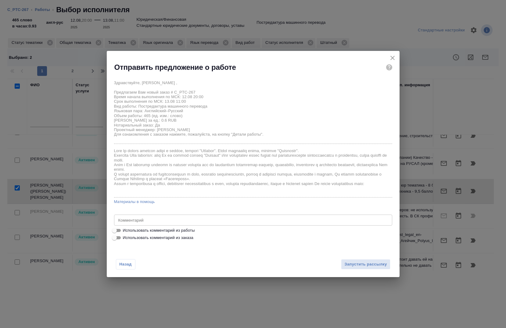
click at [153, 230] on span "Использовать комментарий из работы" at bounding box center [159, 231] width 72 height 6
click at [125, 230] on input "Использовать комментарий из работы" at bounding box center [114, 230] width 22 height 7
checkbox input "true"
type textarea "Тотал - 967 Под нот После завершения проекта в СК прошу выгрузить файл и оформи…"
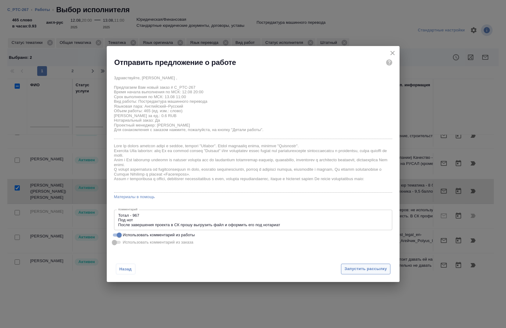
click at [360, 265] on button "Запустить рассылку" at bounding box center [365, 269] width 49 height 11
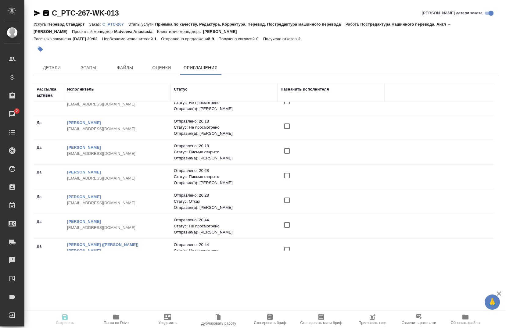
scroll to position [78, 0]
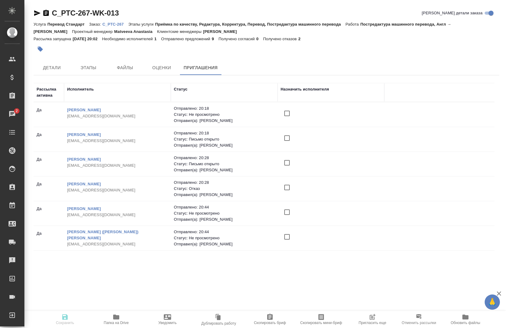
click at [114, 25] on p "C_PTC-267" at bounding box center [115, 24] width 26 height 5
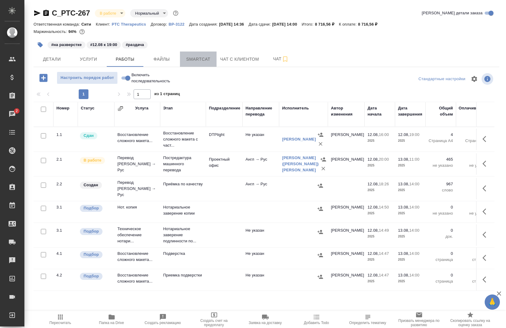
click at [201, 64] on button "Smartcat" at bounding box center [198, 59] width 37 height 15
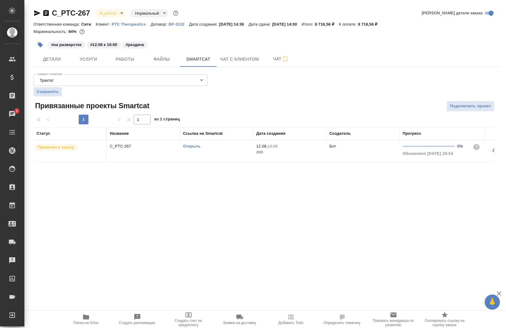
click at [197, 149] on div "Открыть" at bounding box center [216, 146] width 67 height 6
click at [191, 147] on link "Открыть" at bounding box center [191, 146] width 17 height 5
click at [121, 63] on button "Работы" at bounding box center [125, 59] width 37 height 15
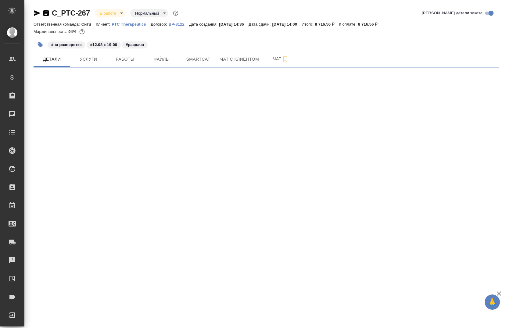
select select "RU"
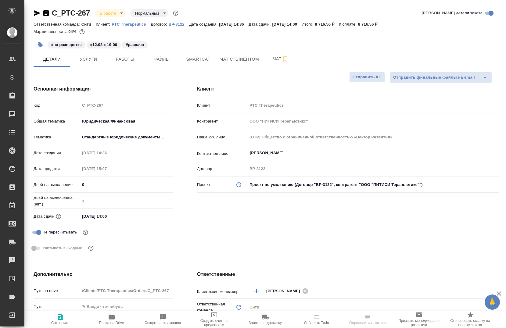
type textarea "x"
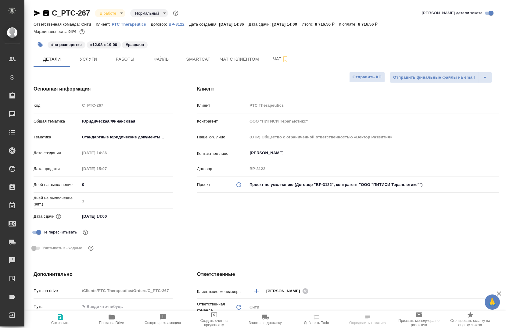
type textarea "x"
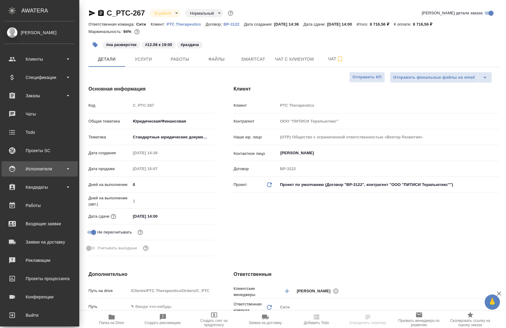
type textarea "x"
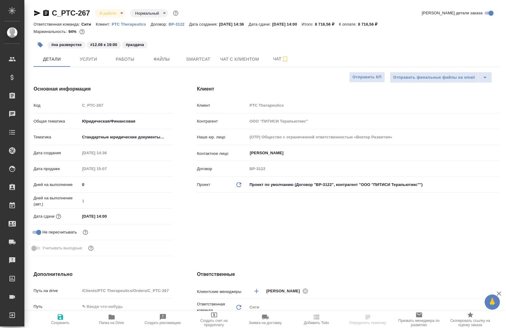
type textarea "x"
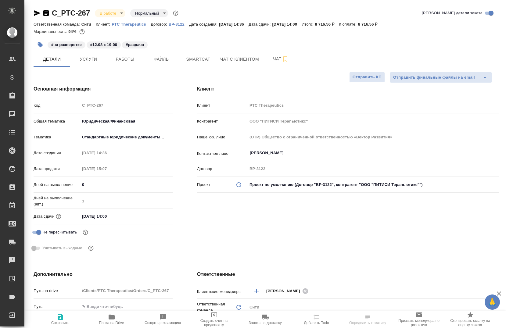
type textarea "x"
click at [188, 63] on button "Smartcat" at bounding box center [198, 59] width 37 height 15
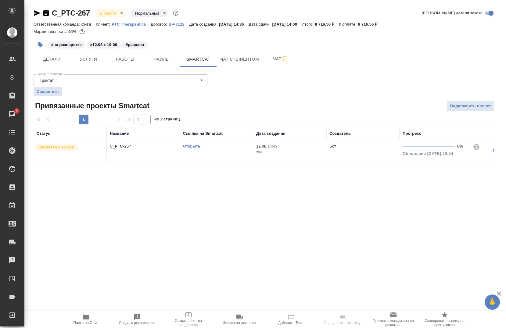
click at [192, 145] on link "Открыть" at bounding box center [191, 146] width 17 height 5
click at [117, 62] on span "Работы" at bounding box center [124, 60] width 29 height 8
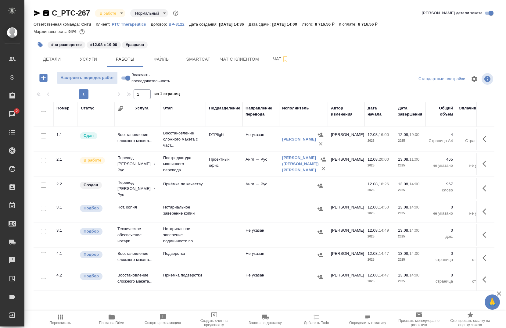
click at [483, 189] on icon "button" at bounding box center [486, 188] width 7 height 7
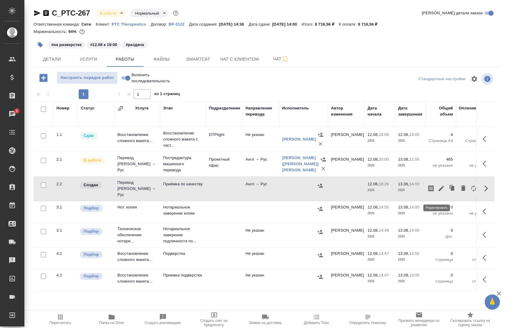
click at [438, 191] on icon "button" at bounding box center [441, 188] width 7 height 7
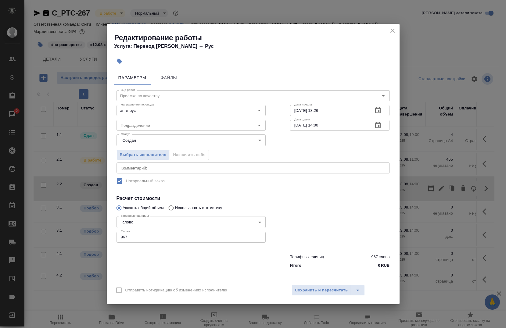
click at [389, 30] on icon "close" at bounding box center [392, 30] width 7 height 7
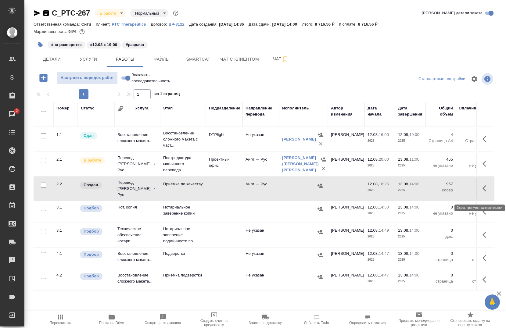
click at [483, 192] on icon "button" at bounding box center [486, 188] width 7 height 7
click at [438, 192] on icon "button" at bounding box center [441, 188] width 7 height 7
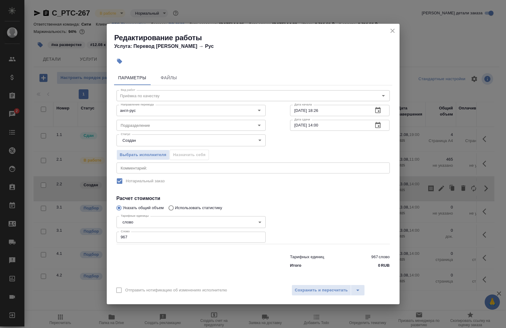
click at [394, 31] on icon "close" at bounding box center [392, 30] width 7 height 7
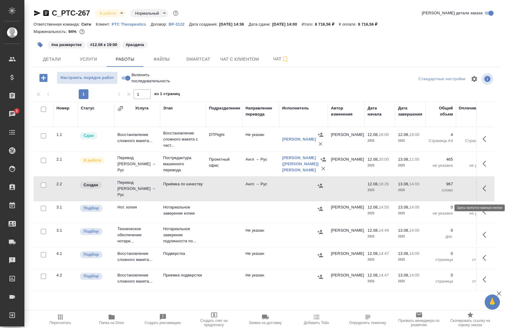
click at [479, 192] on button "button" at bounding box center [486, 188] width 15 height 15
click at [431, 192] on button "button" at bounding box center [431, 188] width 10 height 15
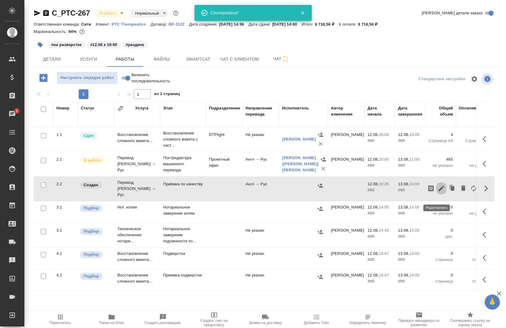
click at [438, 192] on icon "button" at bounding box center [441, 188] width 7 height 7
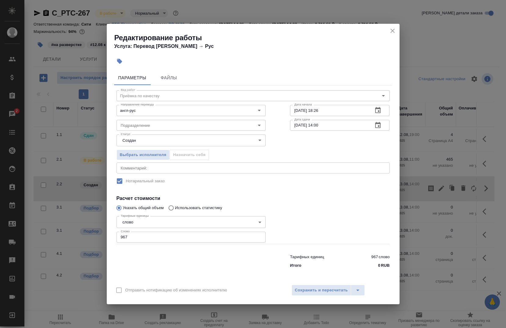
click at [332, 113] on input "12.08.2025 18:26" at bounding box center [329, 110] width 78 height 11
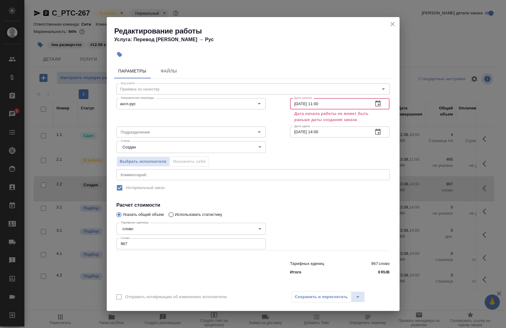
click at [296, 101] on input "12.08.2025 11:00" at bounding box center [329, 103] width 78 height 11
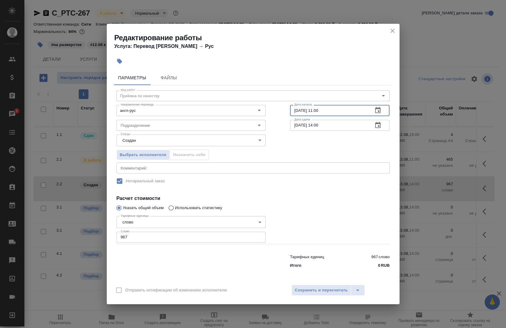
type input "[DATE] 11:00"
click at [319, 123] on input "[DATE] 14:00" at bounding box center [329, 125] width 78 height 11
type input "[DATE] 12:00"
click at [306, 139] on div "Выбрать исполнителя Назначить себя" at bounding box center [253, 153] width 298 height 37
click at [238, 168] on textarea at bounding box center [253, 168] width 265 height 5
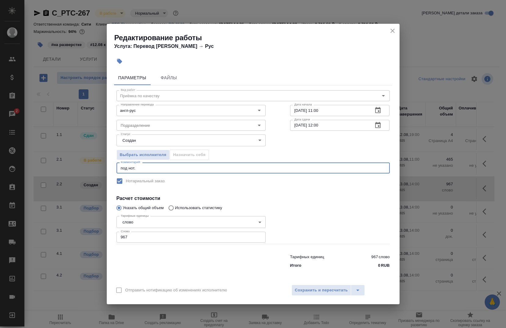
type textarea "под нот."
click at [147, 243] on input "967" at bounding box center [191, 237] width 149 height 11
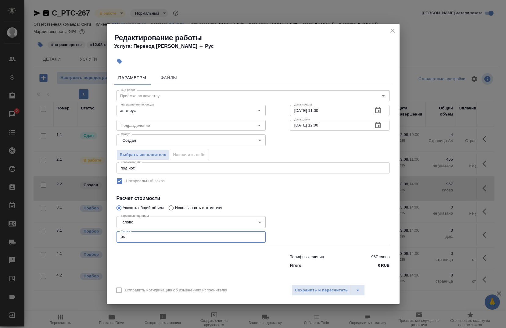
type input "9"
type input "1"
click at [167, 128] on input "Подразделение" at bounding box center [180, 125] width 125 height 7
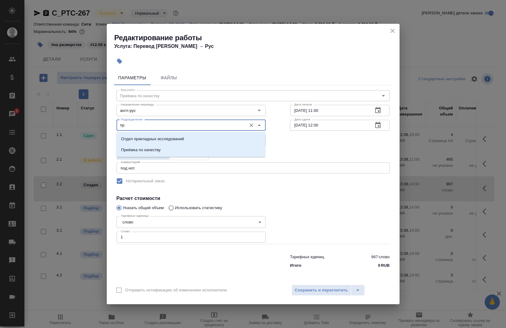
type input "п"
click at [163, 145] on li "Прямая загрузка (шаблонные документы)" at bounding box center [190, 150] width 149 height 11
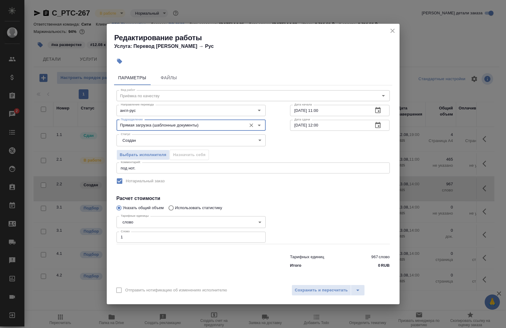
type input "Прямая загрузка (шаблонные документы)"
click at [318, 289] on span "Сохранить и пересчитать" at bounding box center [321, 290] width 53 height 7
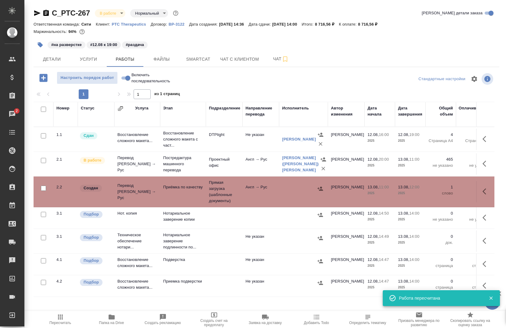
click at [315, 193] on div at bounding box center [303, 188] width 43 height 9
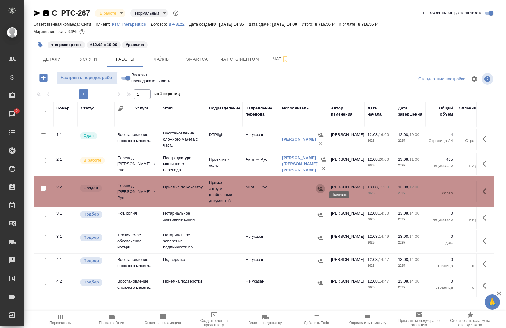
click at [318, 192] on icon "button" at bounding box center [320, 189] width 6 height 6
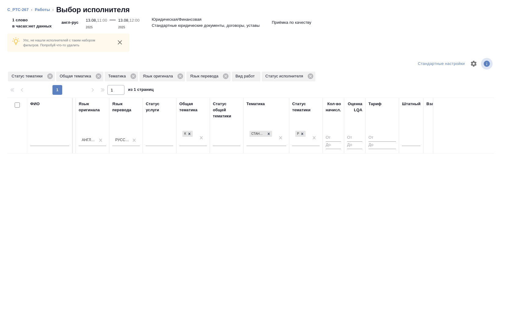
scroll to position [0, 307]
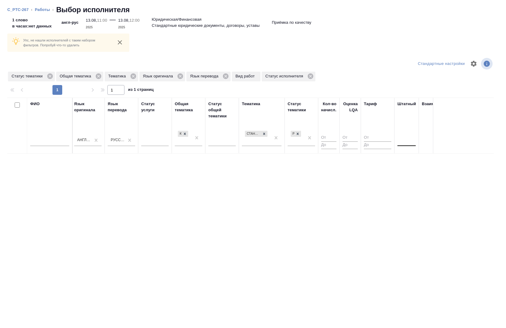
drag, startPoint x: 402, startPoint y: 141, endPoint x: 399, endPoint y: 144, distance: 4.1
click at [402, 141] on div at bounding box center [406, 140] width 18 height 9
click at [423, 156] on div "Нет" at bounding box center [443, 159] width 92 height 11
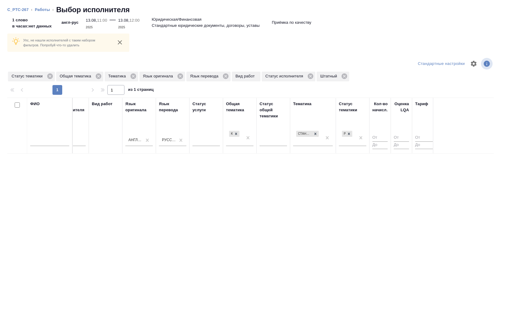
scroll to position [0, 255]
click at [254, 280] on div "ФИО Предложение Маржинальность Email Статус исполнителя Стажер Активен Резерв П…" at bounding box center [250, 194] width 486 height 192
click at [351, 135] on icon at bounding box center [349, 133] width 4 height 4
click at [312, 133] on div "Стандартные юридические документы, договоры, уставы" at bounding box center [305, 134] width 16 height 6
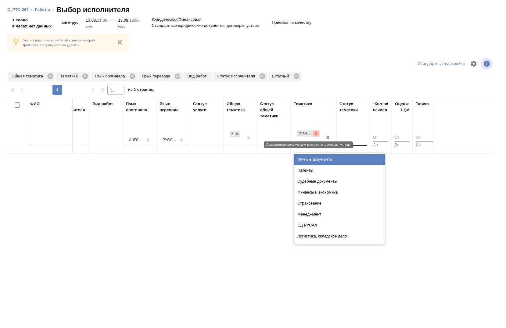
click at [314, 135] on icon at bounding box center [316, 133] width 4 height 4
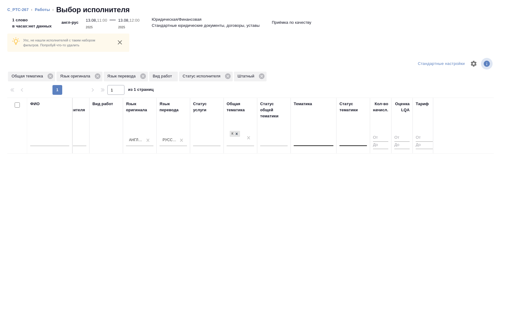
click at [253, 213] on div "ФИО Предложение Маржинальность Email Статус исполнителя Стажер Активен Резерв П…" at bounding box center [250, 194] width 486 height 192
click at [237, 133] on icon at bounding box center [237, 133] width 2 height 2
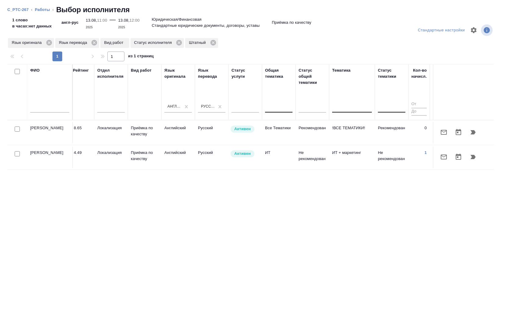
scroll to position [0, 215]
click at [16, 128] on input "checkbox" at bounding box center [17, 129] width 5 height 5
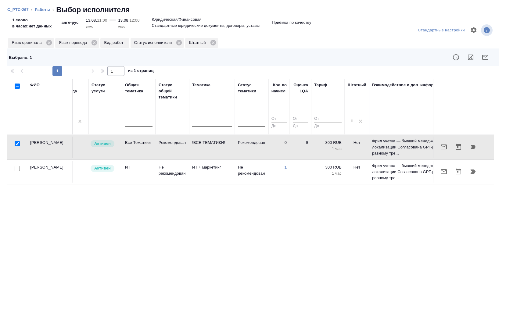
scroll to position [0, 362]
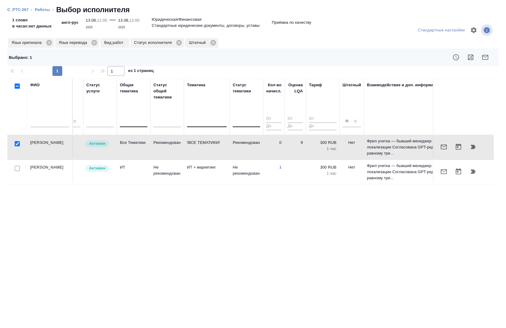
click at [18, 141] on input "checkbox" at bounding box center [17, 143] width 5 height 5
checkbox input "false"
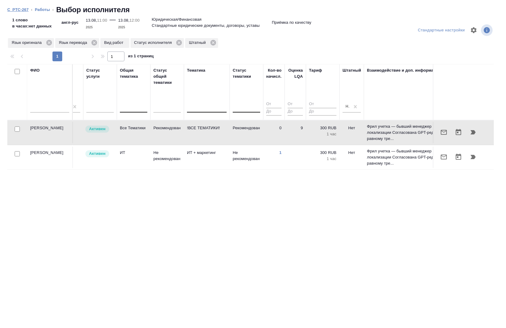
click at [18, 9] on link "C_PTC-267" at bounding box center [17, 9] width 21 height 5
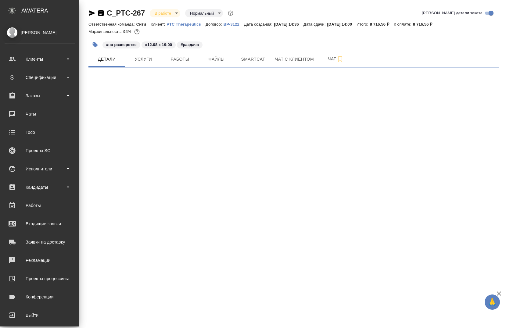
select select "RU"
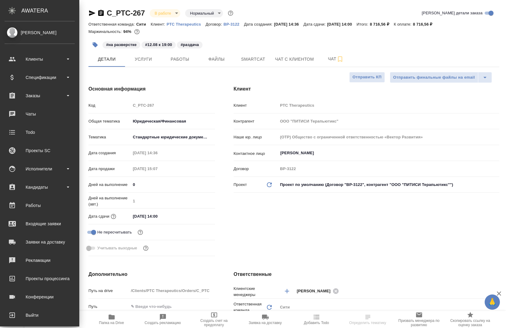
type textarea "x"
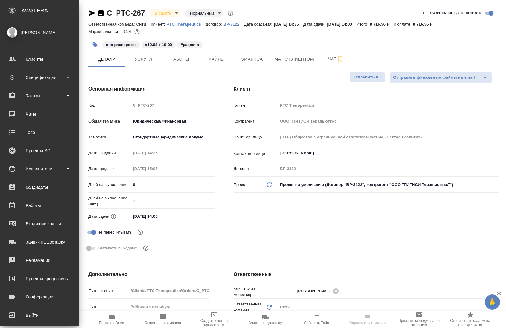
type textarea "x"
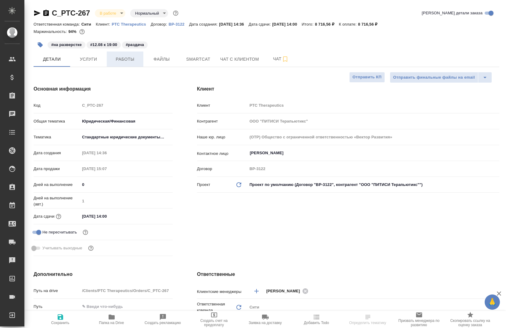
click at [125, 64] on button "Работы" at bounding box center [125, 59] width 37 height 15
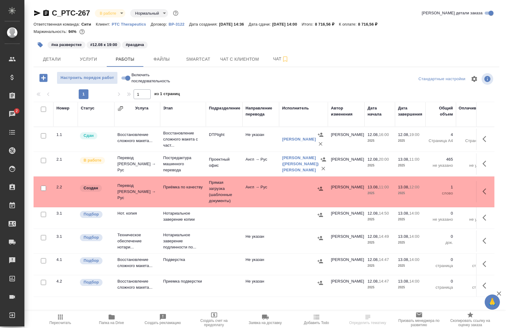
click at [483, 195] on icon "button" at bounding box center [486, 191] width 7 height 7
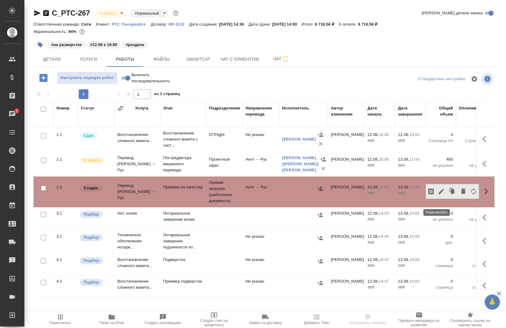
click at [438, 195] on icon "button" at bounding box center [441, 191] width 7 height 7
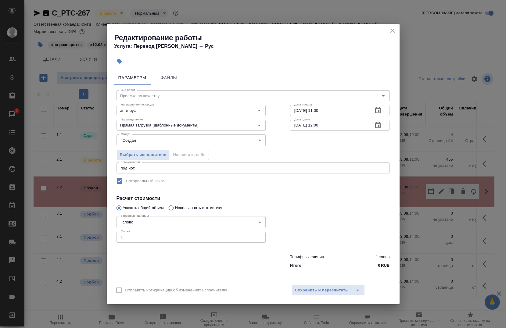
click at [195, 144] on body "🙏 .cls-1 fill:#fff; AWATERA [PERSON_NAME] Спецификации Заказы 2 Чаты Todo Проек…" at bounding box center [253, 164] width 506 height 328
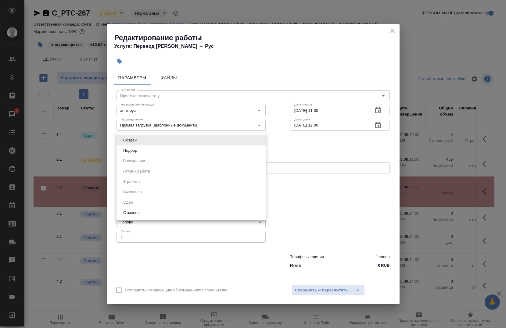
click at [168, 149] on li "Подбор" at bounding box center [191, 150] width 149 height 10
type input "recruiting"
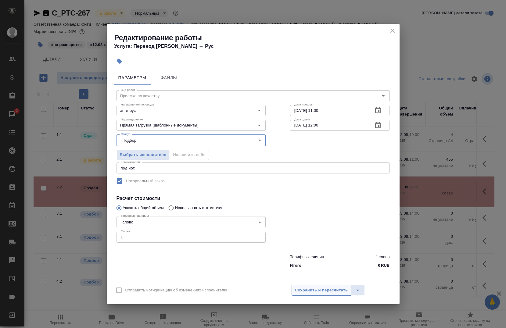
click at [318, 287] on span "Сохранить и пересчитать" at bounding box center [321, 290] width 53 height 7
